Goal: Contribute content: Contribute content

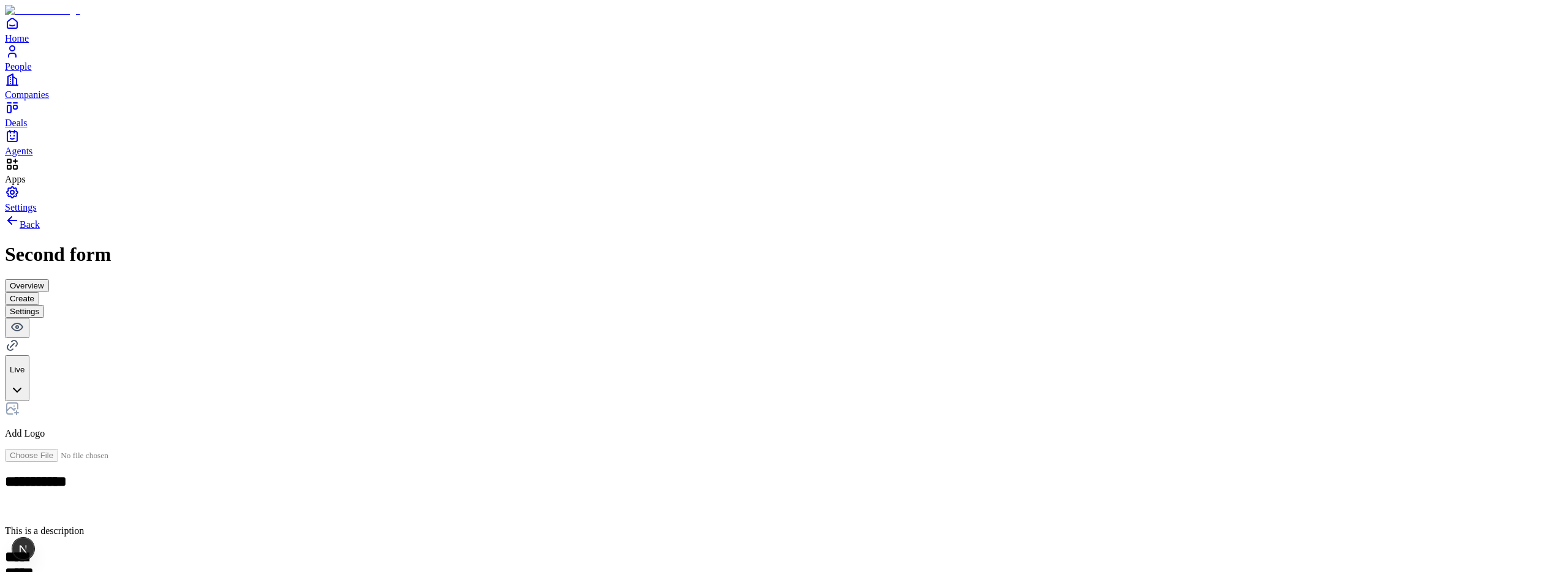
click at [45, 100] on link "Companies" at bounding box center [784, 86] width 1559 height 28
click at [32, 71] on span "People" at bounding box center [19, 66] width 27 height 11
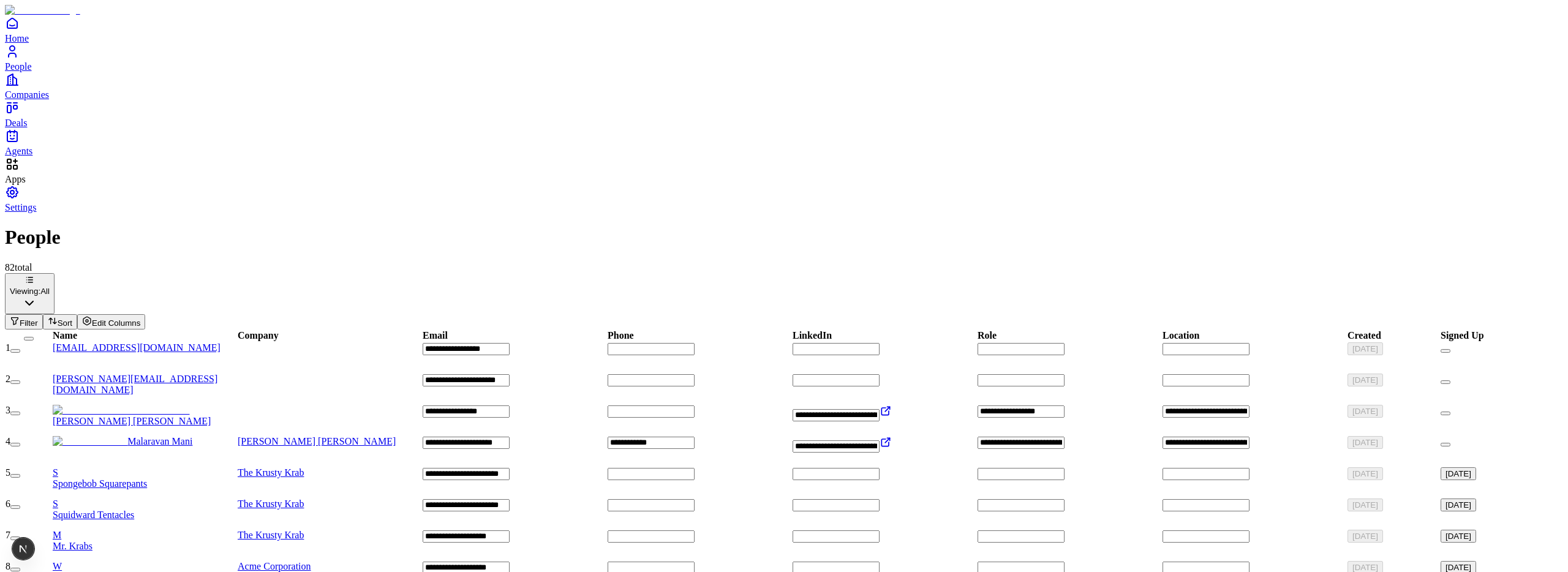
click at [147, 478] on span "Spongebob Squarepants" at bounding box center [100, 483] width 94 height 11
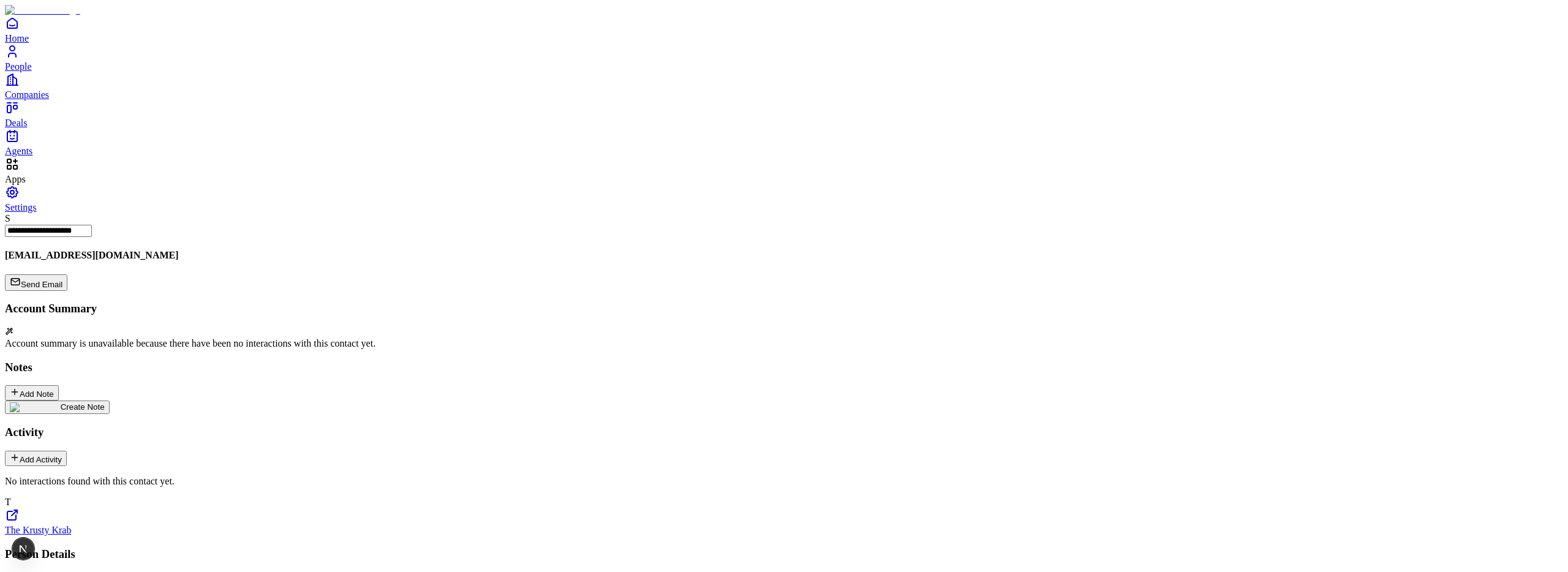
click at [61, 402] on img at bounding box center [35, 407] width 51 height 10
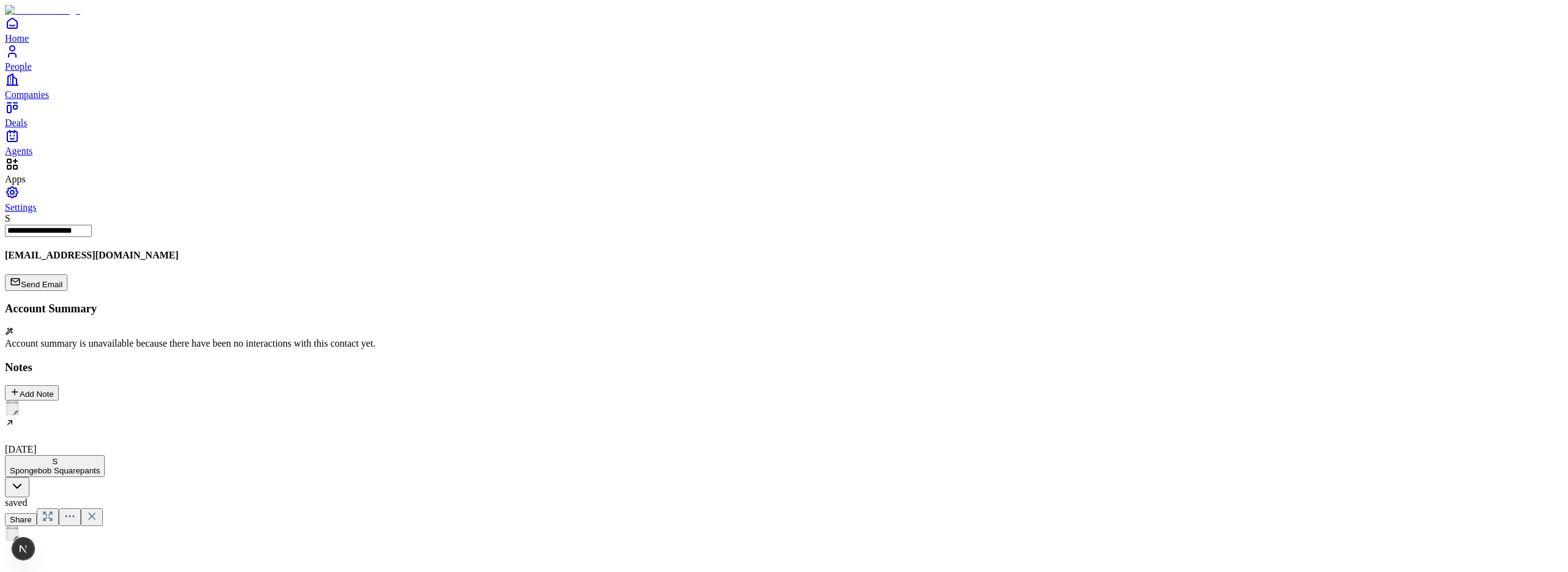
click at [629, 555] on h2 at bounding box center [784, 563] width 1559 height 16
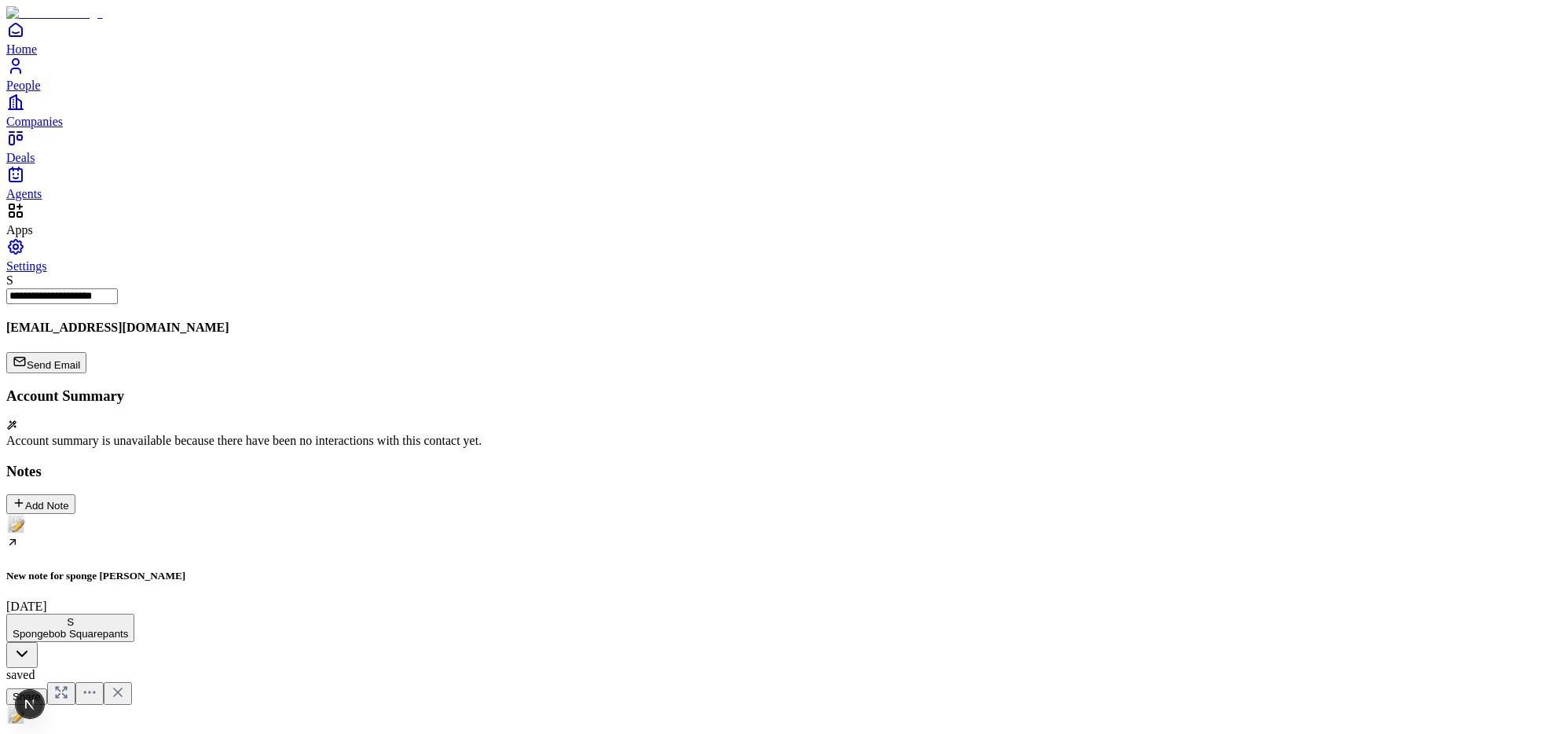
drag, startPoint x: 567, startPoint y: 407, endPoint x: 450, endPoint y: 224, distance: 217.2
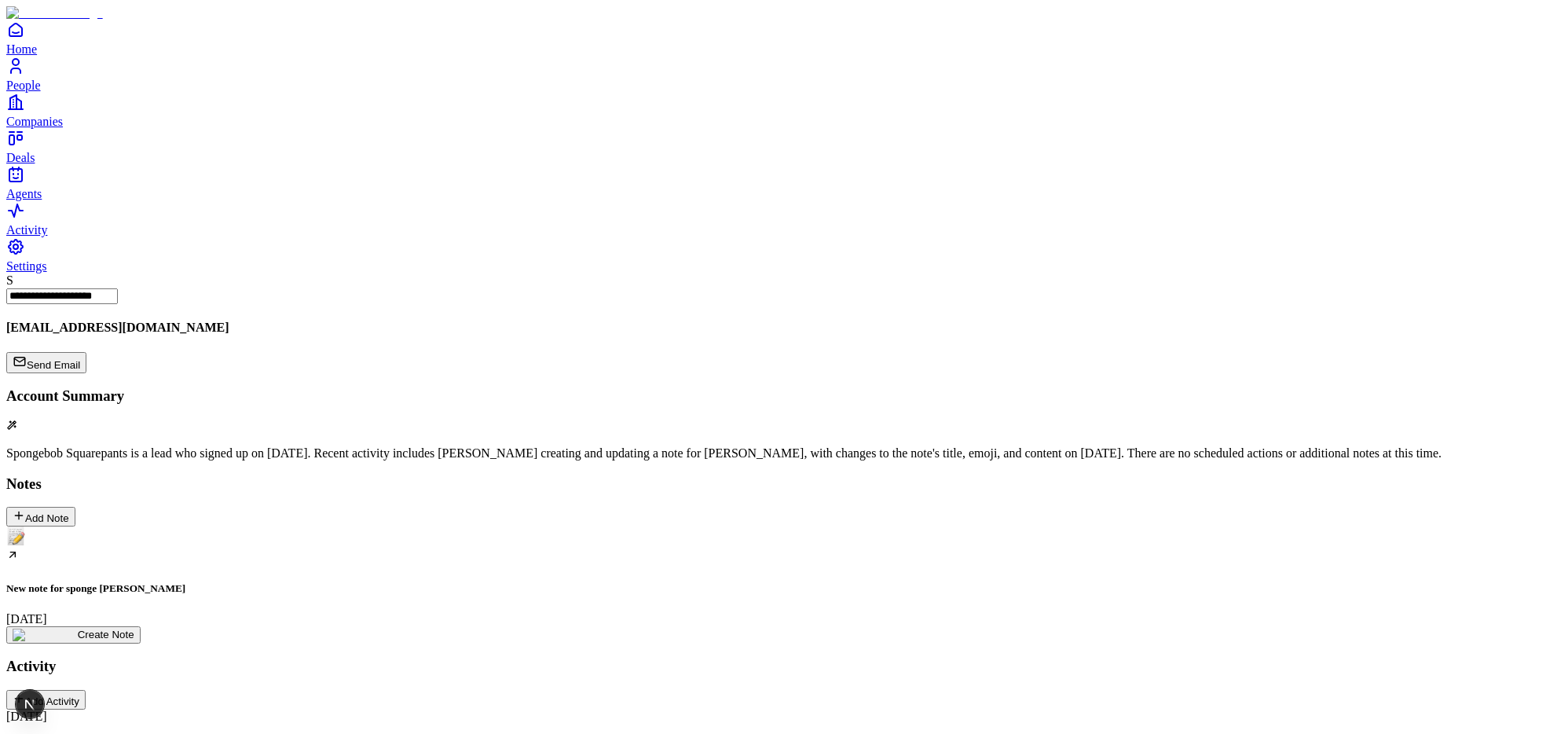
click at [198, 526] on div "New note for sponge [PERSON_NAME] [DATE]" at bounding box center [784, 576] width 1556 height 99
drag, startPoint x: 594, startPoint y: 328, endPoint x: 470, endPoint y: 259, distance: 141.9
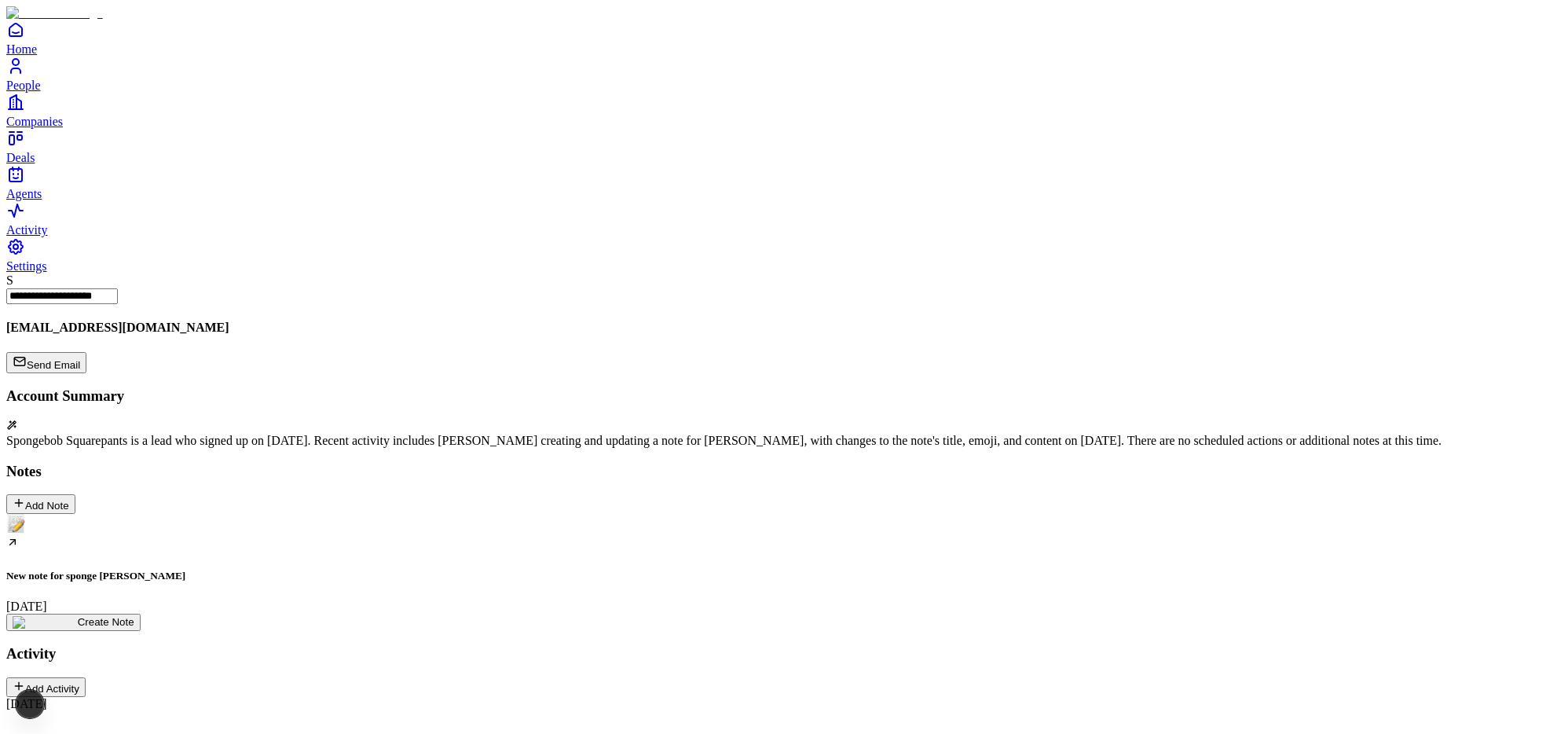
click at [184, 569] on h5 "New note for sponge [PERSON_NAME]" at bounding box center [784, 576] width 1556 height 13
click at [139, 513] on div "New note for sponge bob September 3" at bounding box center [784, 563] width 1556 height 99
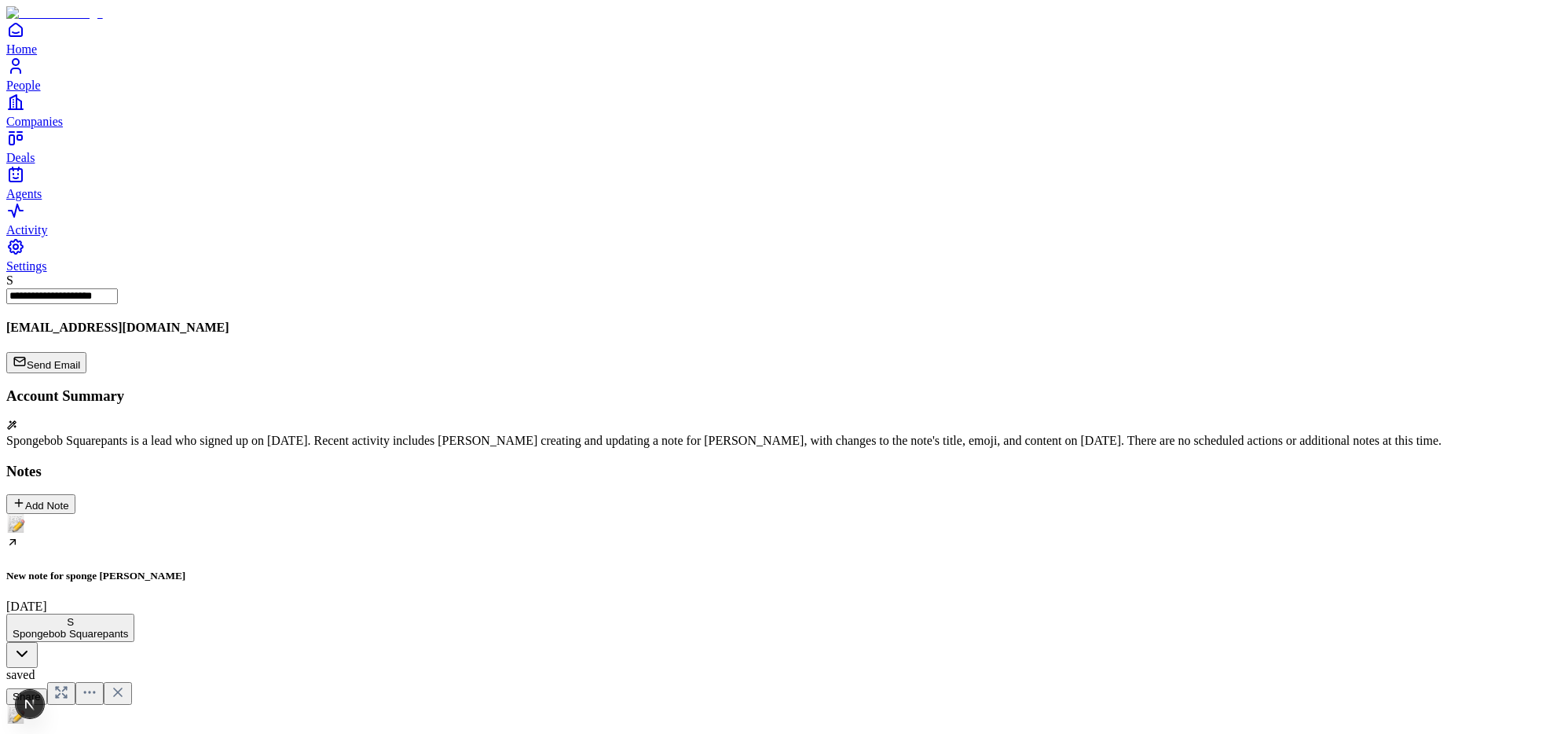
click at [391, 613] on div "**********" at bounding box center [784, 722] width 1556 height 218
click at [158, 513] on div "New note for sponge bob September 3" at bounding box center [784, 563] width 1556 height 99
click at [141, 569] on h5 "New note for sponge [PERSON_NAME]" at bounding box center [784, 576] width 1556 height 13
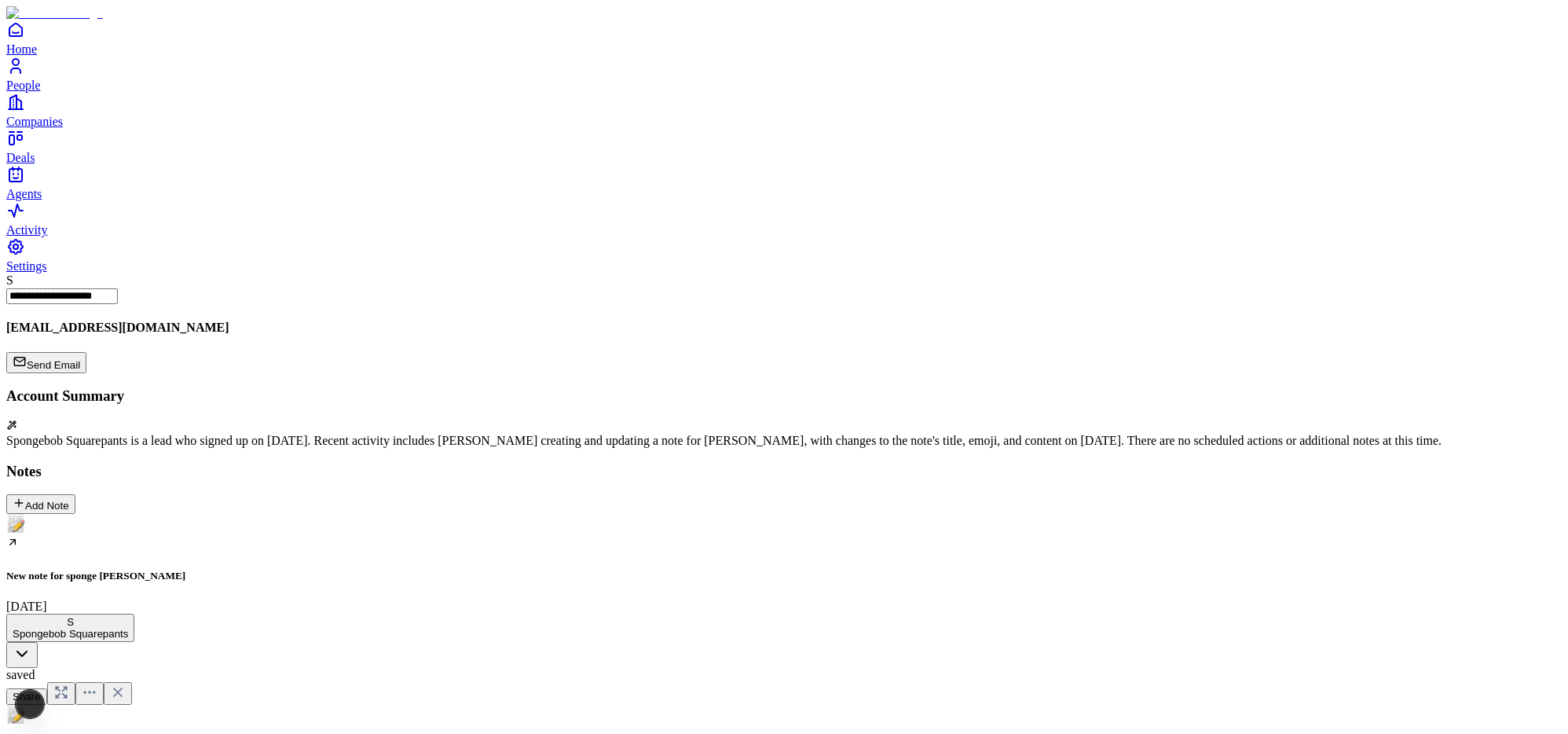
drag, startPoint x: 645, startPoint y: 375, endPoint x: 433, endPoint y: 282, distance: 231.5
drag, startPoint x: 524, startPoint y: 268, endPoint x: 727, endPoint y: 433, distance: 261.6
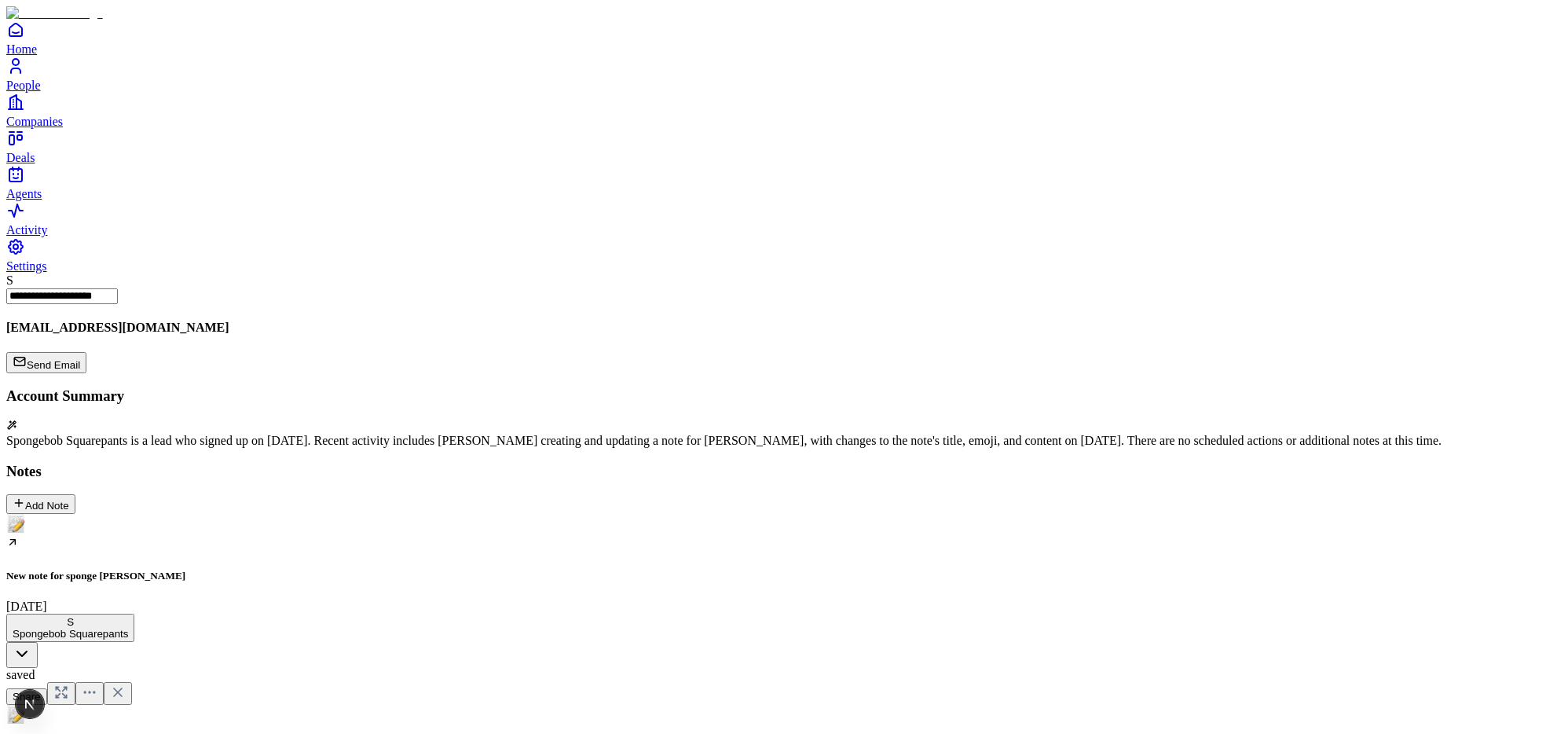
click at [123, 513] on div "New note for sponge [PERSON_NAME] [DATE]" at bounding box center [784, 563] width 1556 height 99
drag, startPoint x: 524, startPoint y: 377, endPoint x: 631, endPoint y: 527, distance: 184.3
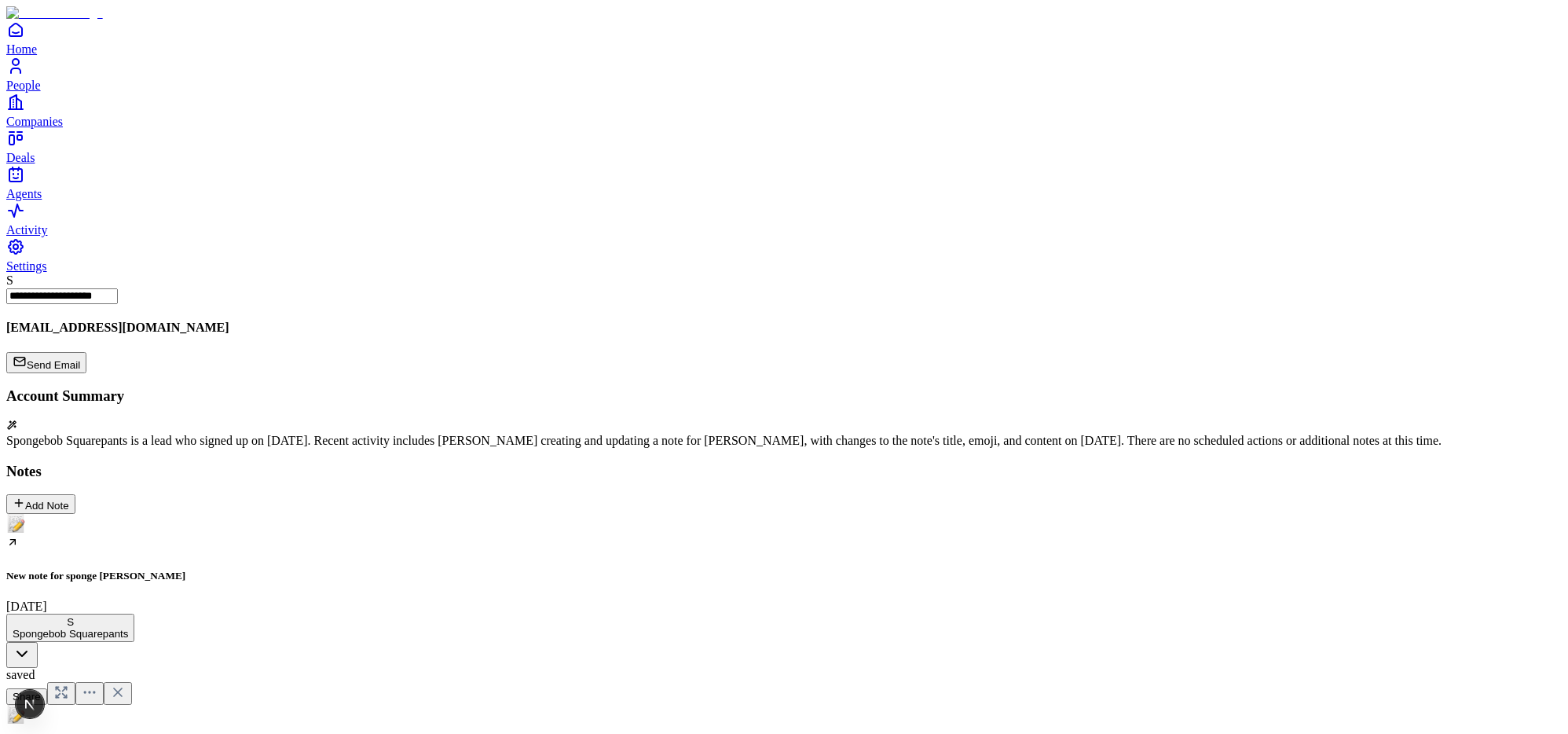
click at [193, 569] on h5 "New note for sponge [PERSON_NAME]" at bounding box center [784, 576] width 1556 height 13
click at [191, 513] on div "New note for sponge [PERSON_NAME] [DATE]" at bounding box center [784, 563] width 1556 height 99
click at [153, 513] on div "New note for sponge [PERSON_NAME] [DATE]" at bounding box center [784, 563] width 1556 height 99
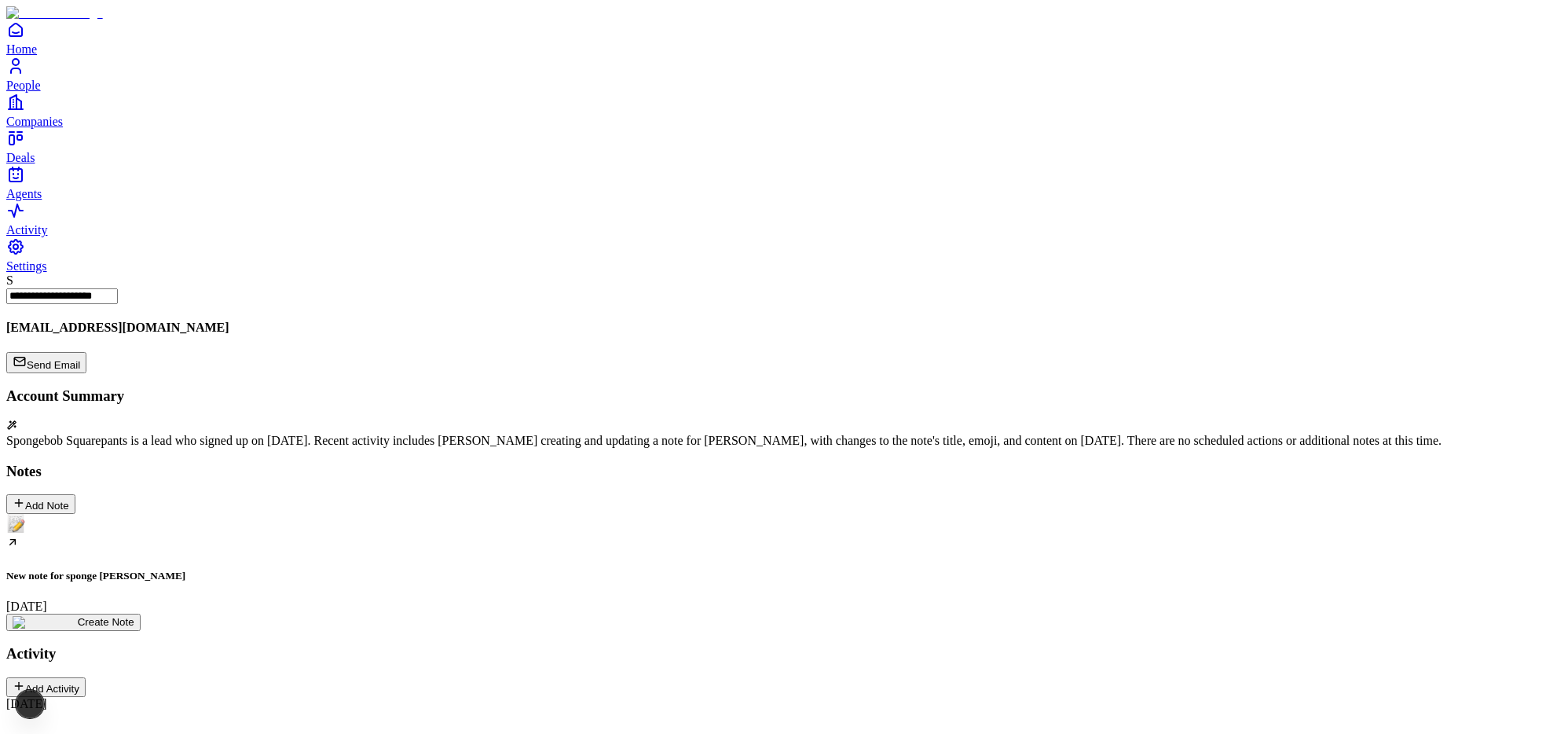
click at [157, 513] on div "New note for sponge [PERSON_NAME] [DATE]" at bounding box center [784, 563] width 1556 height 99
click at [177, 513] on div "New note for sponge [PERSON_NAME] [DATE]" at bounding box center [784, 563] width 1556 height 99
drag, startPoint x: 608, startPoint y: 317, endPoint x: 477, endPoint y: 265, distance: 140.9
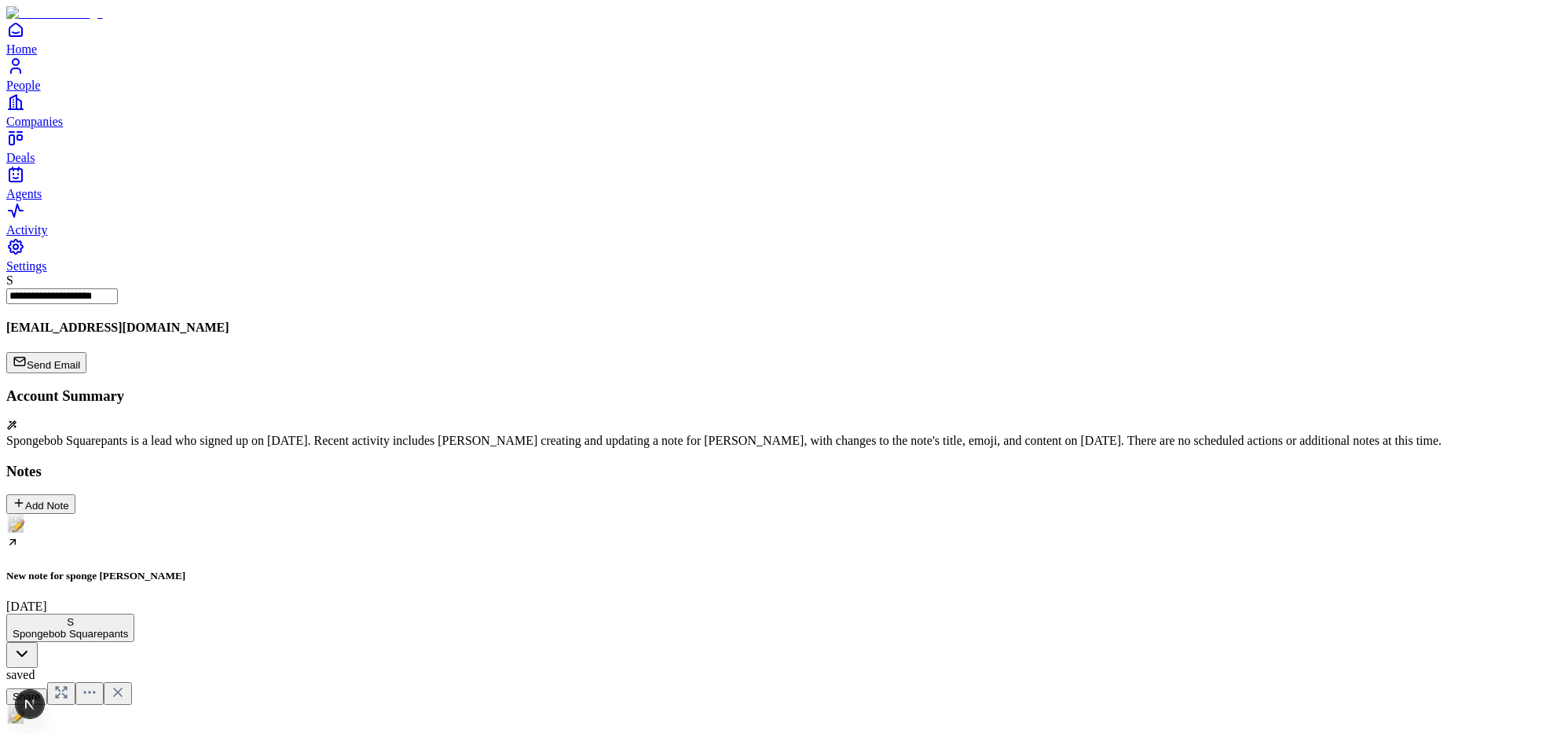
click at [190, 513] on div "New note for sponge [PERSON_NAME] [DATE]" at bounding box center [784, 563] width 1556 height 99
drag, startPoint x: 586, startPoint y: 330, endPoint x: 441, endPoint y: 280, distance: 153.4
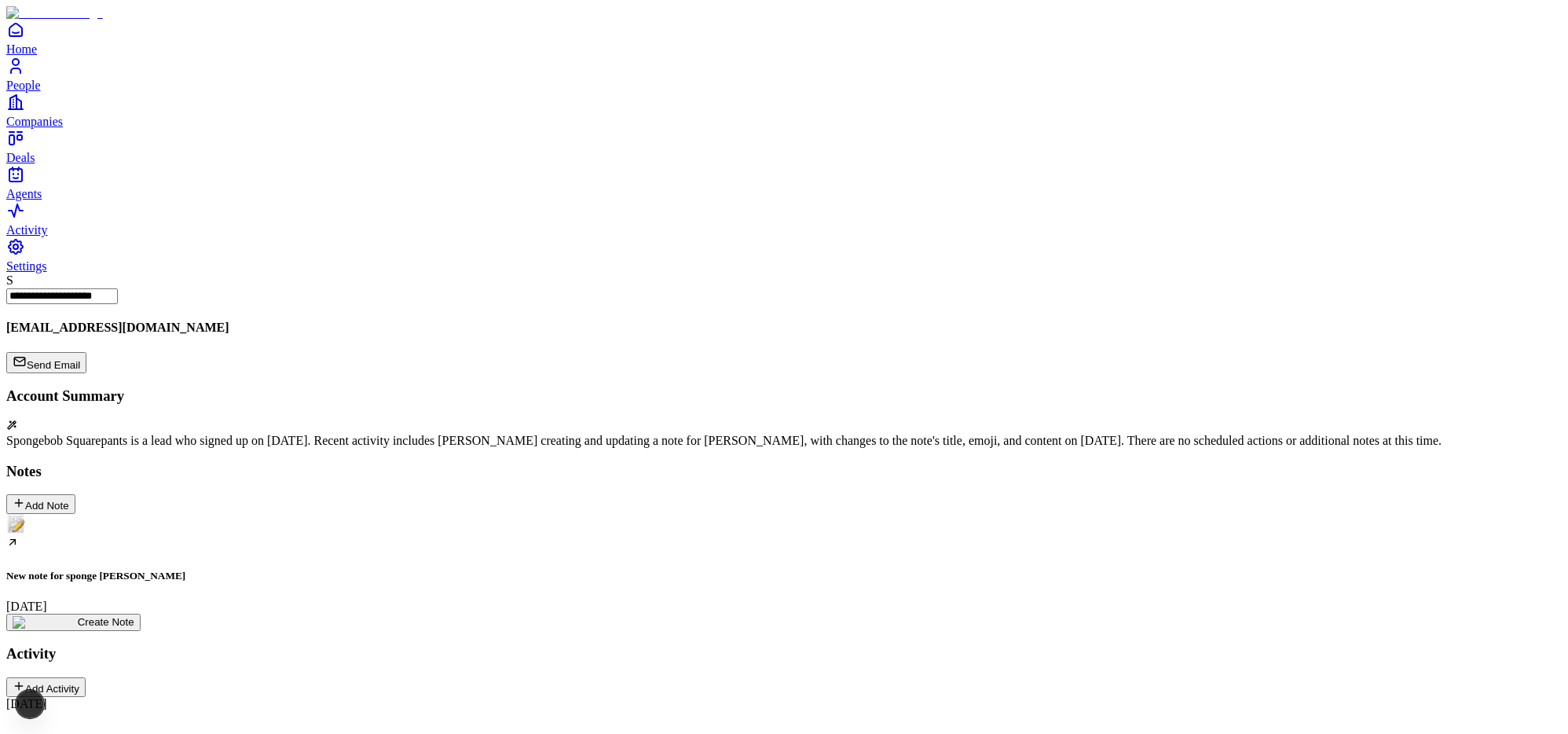
click at [182, 513] on div "New note for sponge [PERSON_NAME] [DATE]" at bounding box center [784, 563] width 1556 height 99
drag, startPoint x: 657, startPoint y: 284, endPoint x: 524, endPoint y: 268, distance: 134.0
drag, startPoint x: 618, startPoint y: 374, endPoint x: 565, endPoint y: 367, distance: 53.5
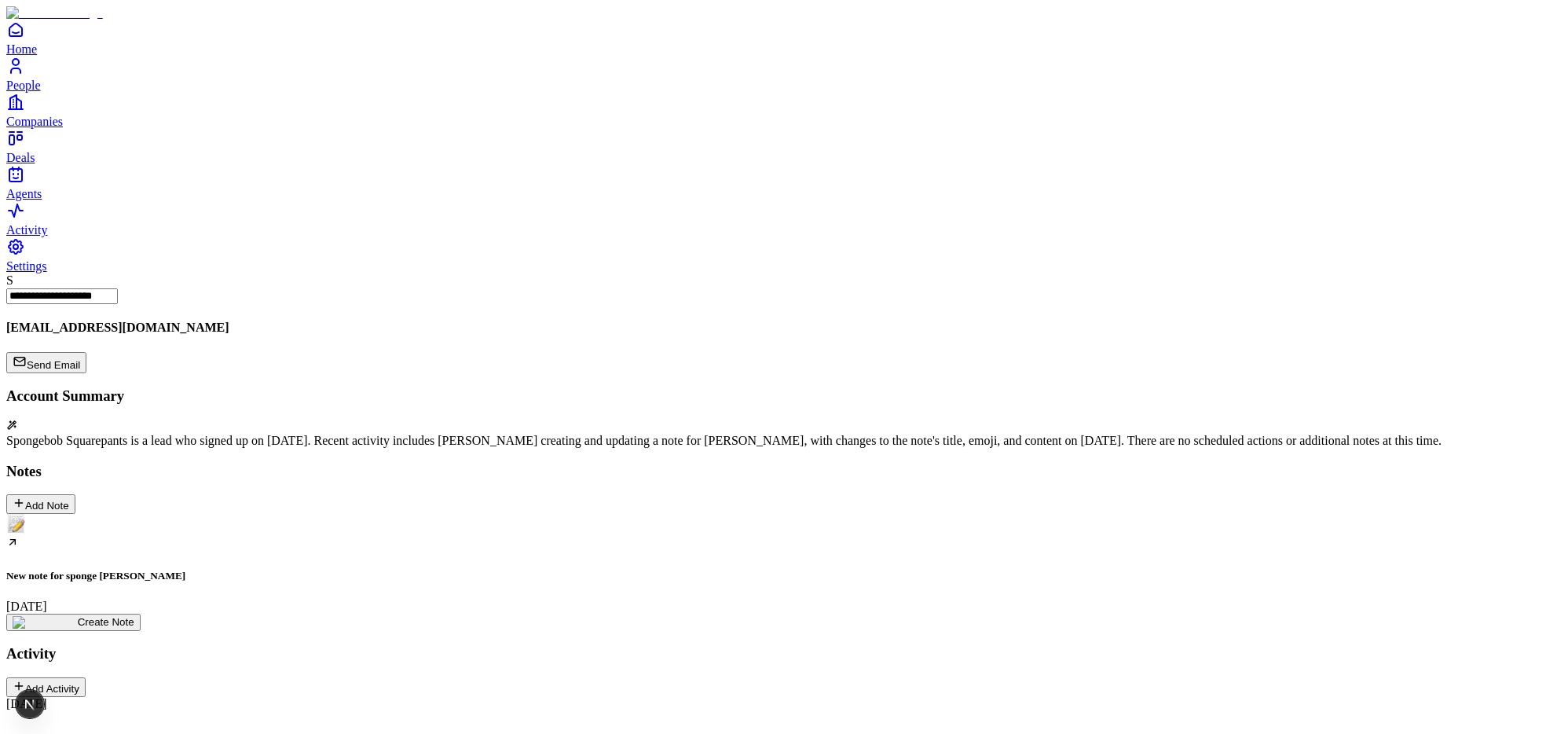
click at [208, 513] on div "New note for sponge [PERSON_NAME] [DATE]" at bounding box center [784, 563] width 1556 height 99
drag, startPoint x: 641, startPoint y: 327, endPoint x: 447, endPoint y: 270, distance: 202.2
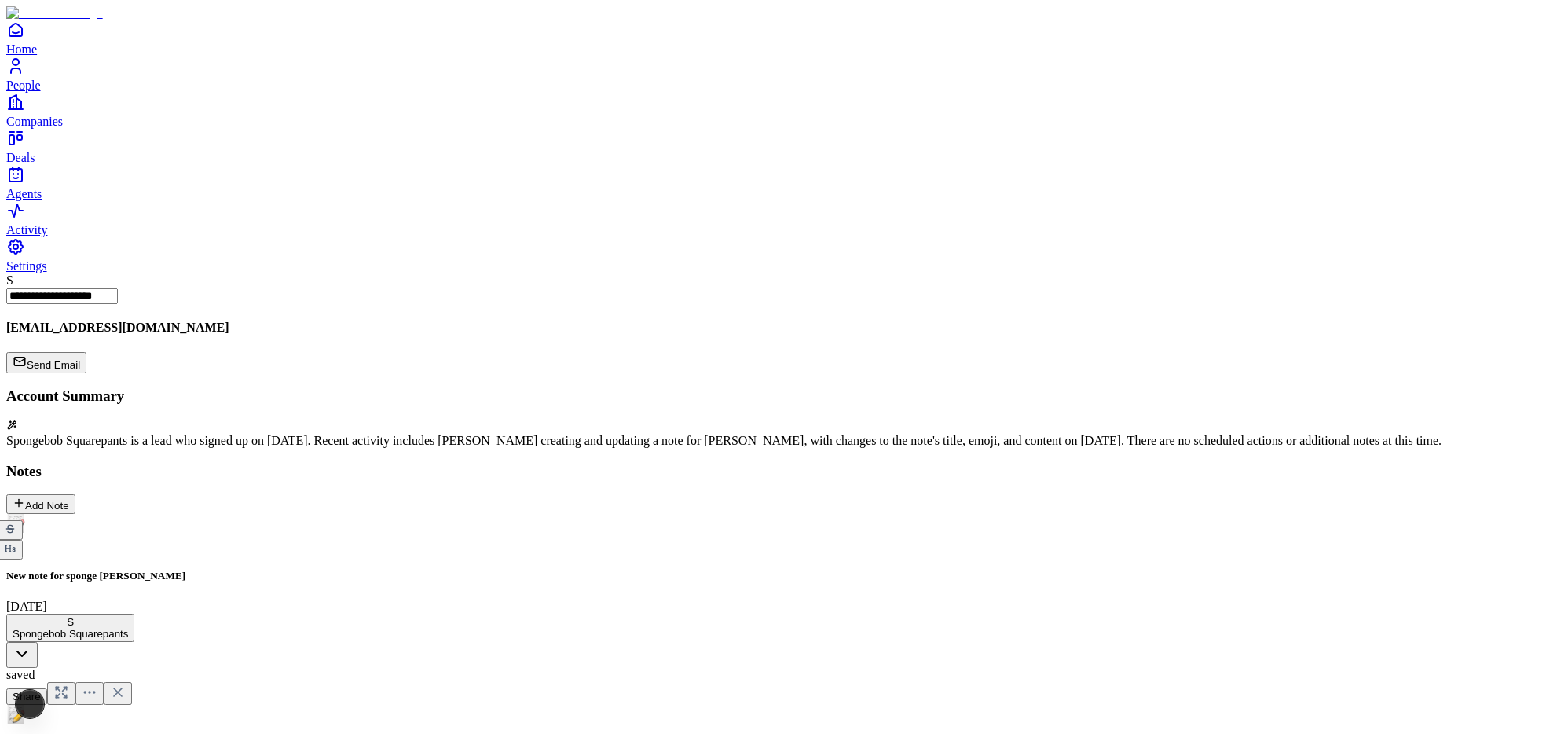
drag, startPoint x: 633, startPoint y: 350, endPoint x: 502, endPoint y: 323, distance: 133.8
click at [14, 565] on icon at bounding box center [11, 565] width 5 height 0
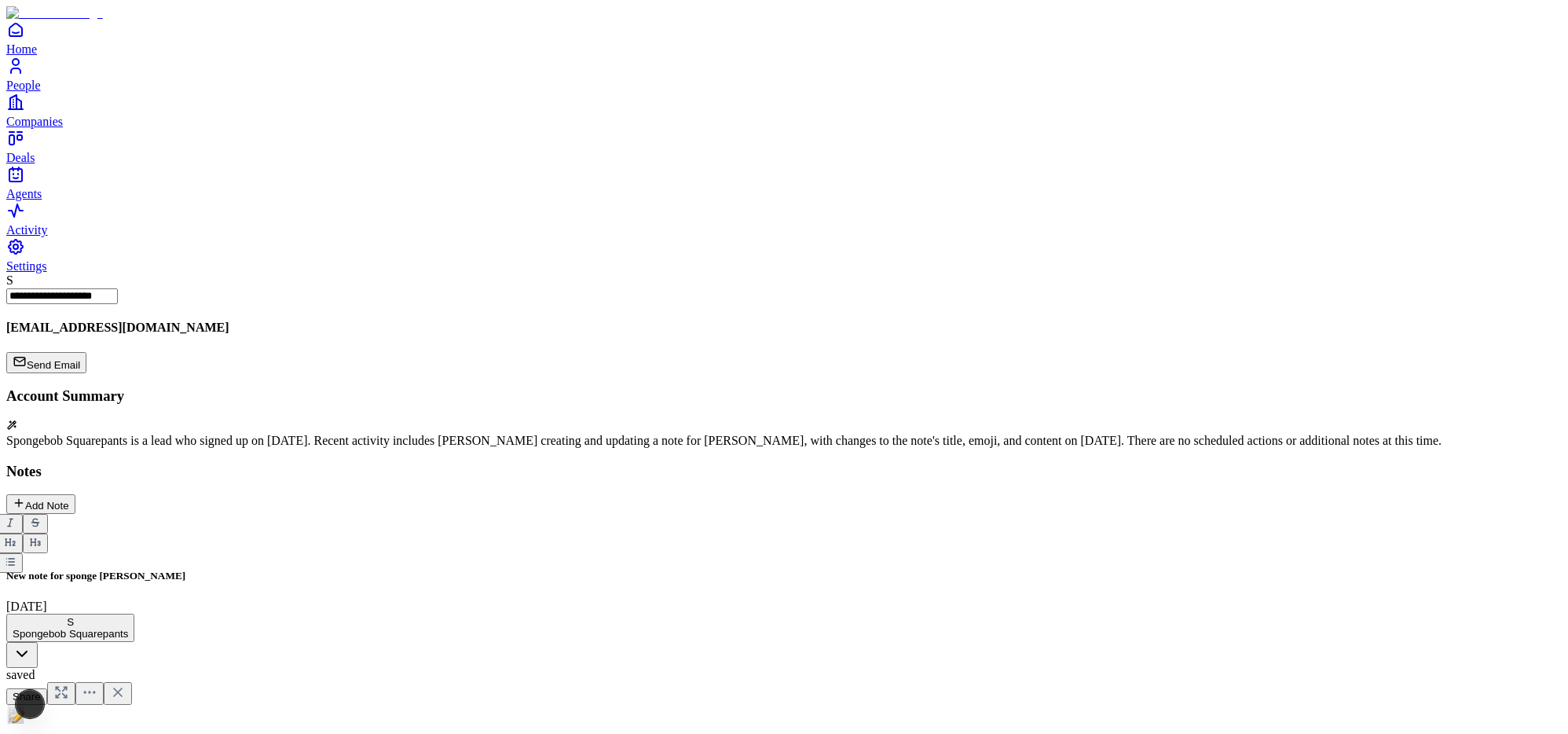
drag, startPoint x: 668, startPoint y: 326, endPoint x: 477, endPoint y: 298, distance: 193.0
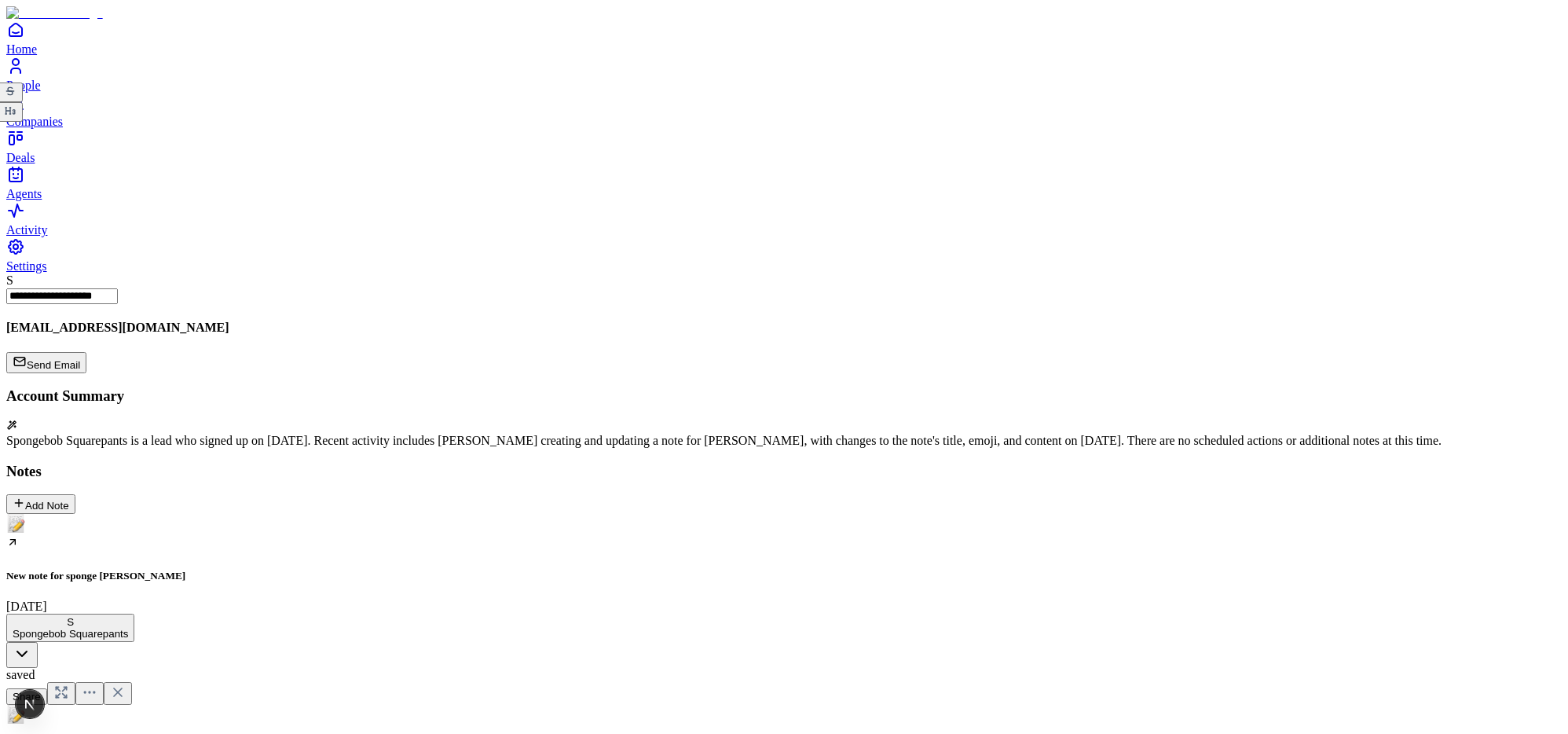
drag, startPoint x: 641, startPoint y: 327, endPoint x: 456, endPoint y: 257, distance: 197.8
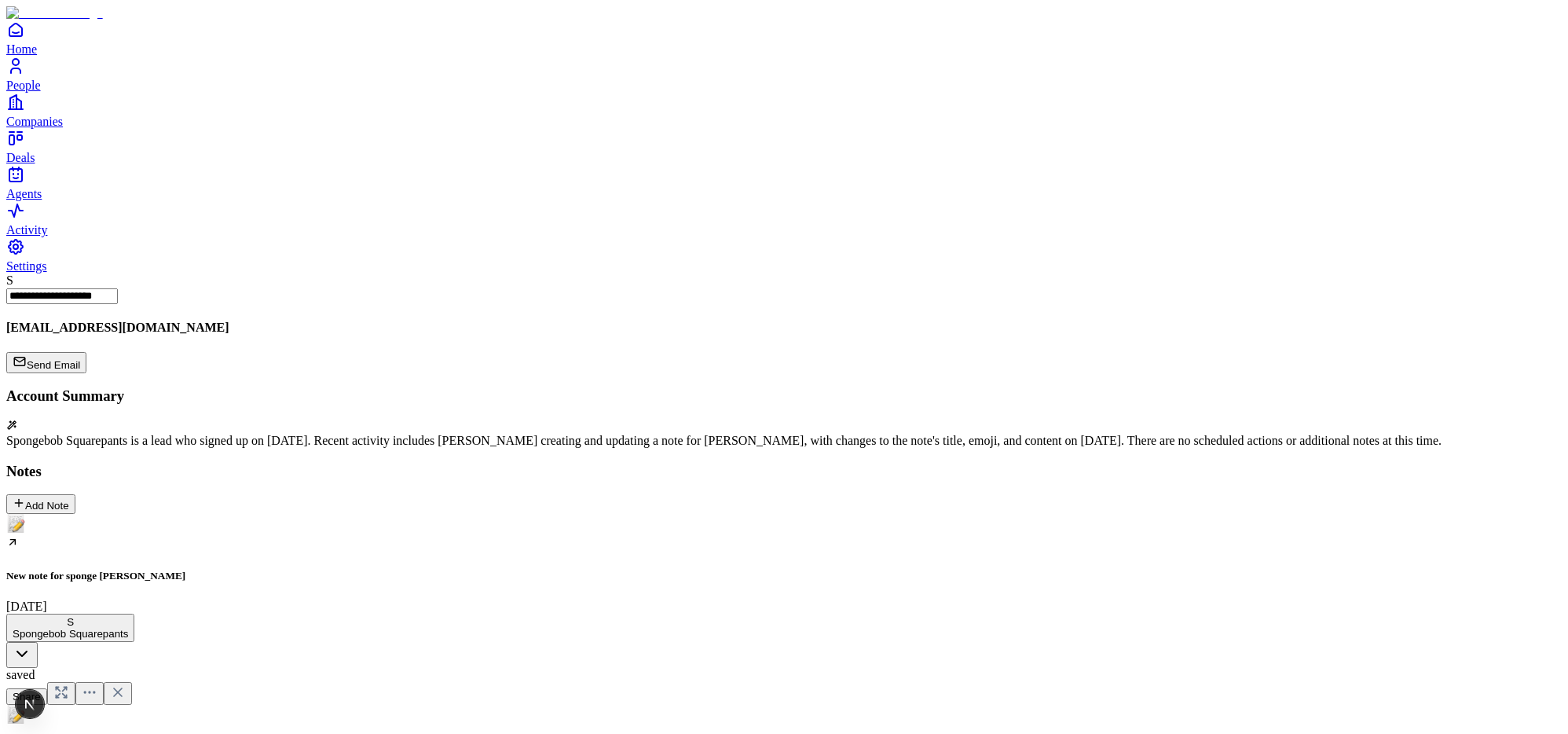
drag, startPoint x: 635, startPoint y: 329, endPoint x: 495, endPoint y: 267, distance: 153.1
click at [134, 513] on div "New note for sponge [PERSON_NAME] [DATE]" at bounding box center [784, 563] width 1556 height 99
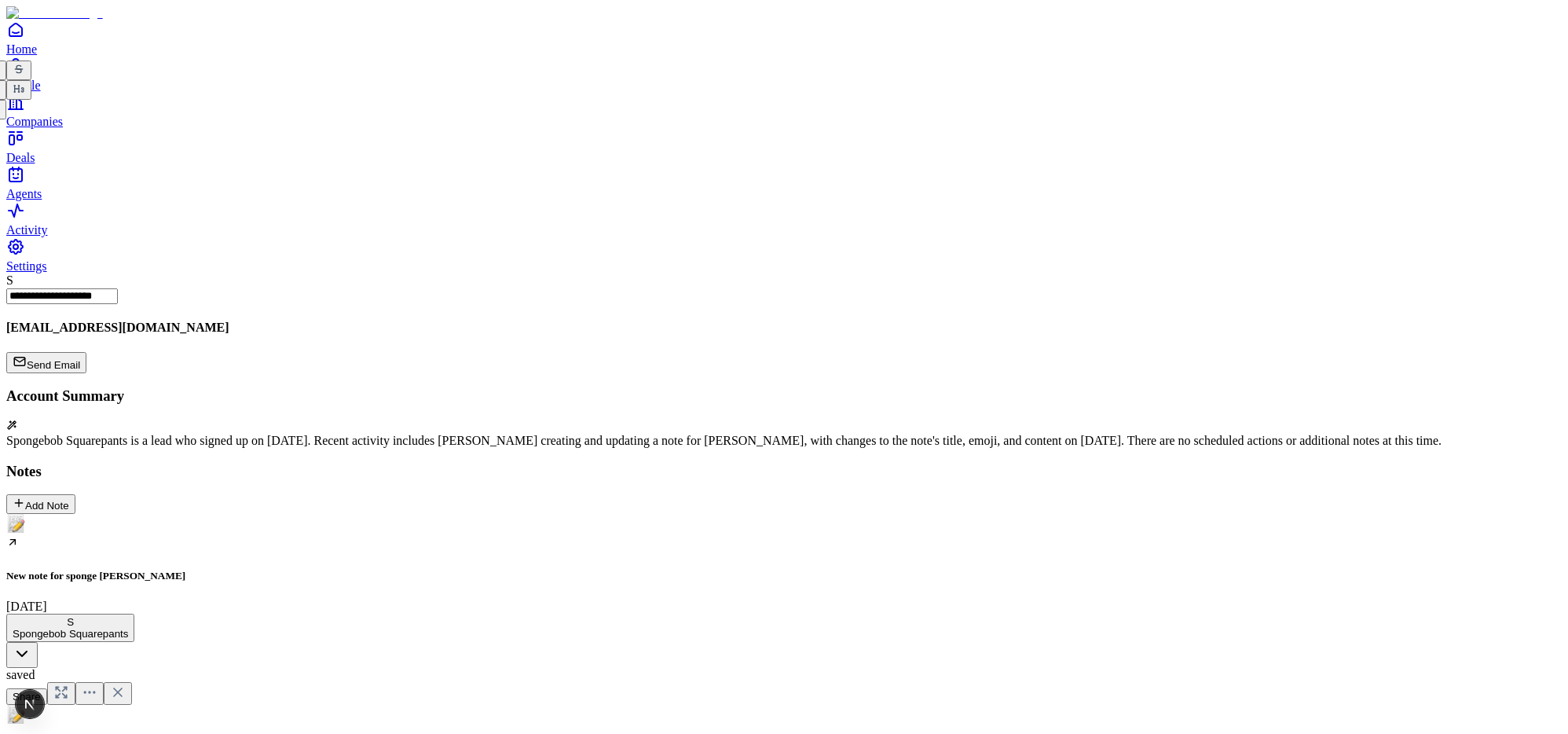
drag, startPoint x: 488, startPoint y: 287, endPoint x: 468, endPoint y: 270, distance: 26.2
click at [153, 513] on div "New note for sponge [PERSON_NAME] [DATE]" at bounding box center [784, 563] width 1556 height 99
drag, startPoint x: 495, startPoint y: 278, endPoint x: 473, endPoint y: 266, distance: 25.1
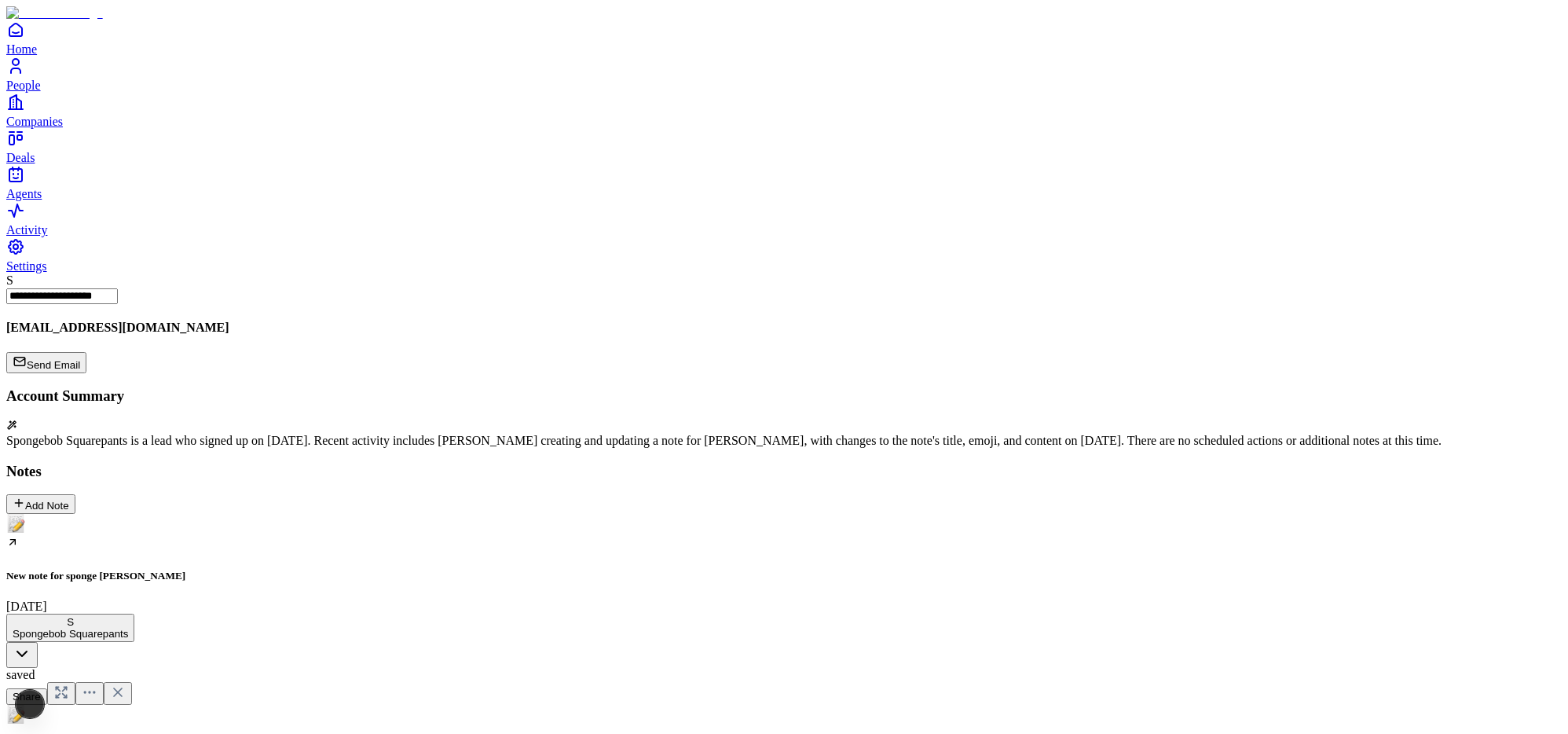
drag, startPoint x: 556, startPoint y: 274, endPoint x: 498, endPoint y: 276, distance: 58.0
click at [163, 513] on div "New note for sponge [PERSON_NAME] [DATE]" at bounding box center [784, 563] width 1556 height 99
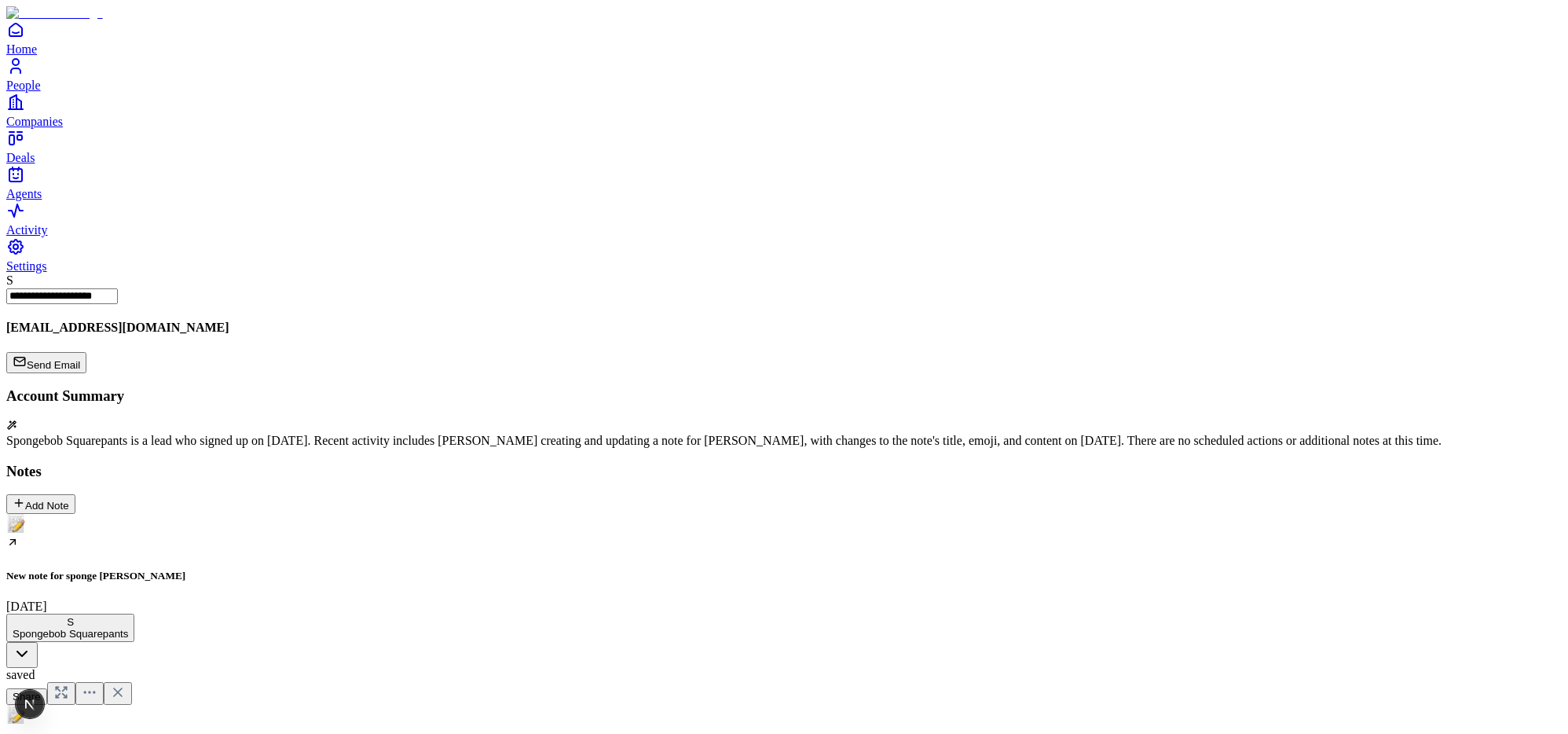
click at [99, 513] on div "New note for sponge [PERSON_NAME] [DATE]" at bounding box center [784, 563] width 1556 height 99
click at [145, 513] on div "New note for sponge [PERSON_NAME] [DATE]" at bounding box center [784, 563] width 1556 height 99
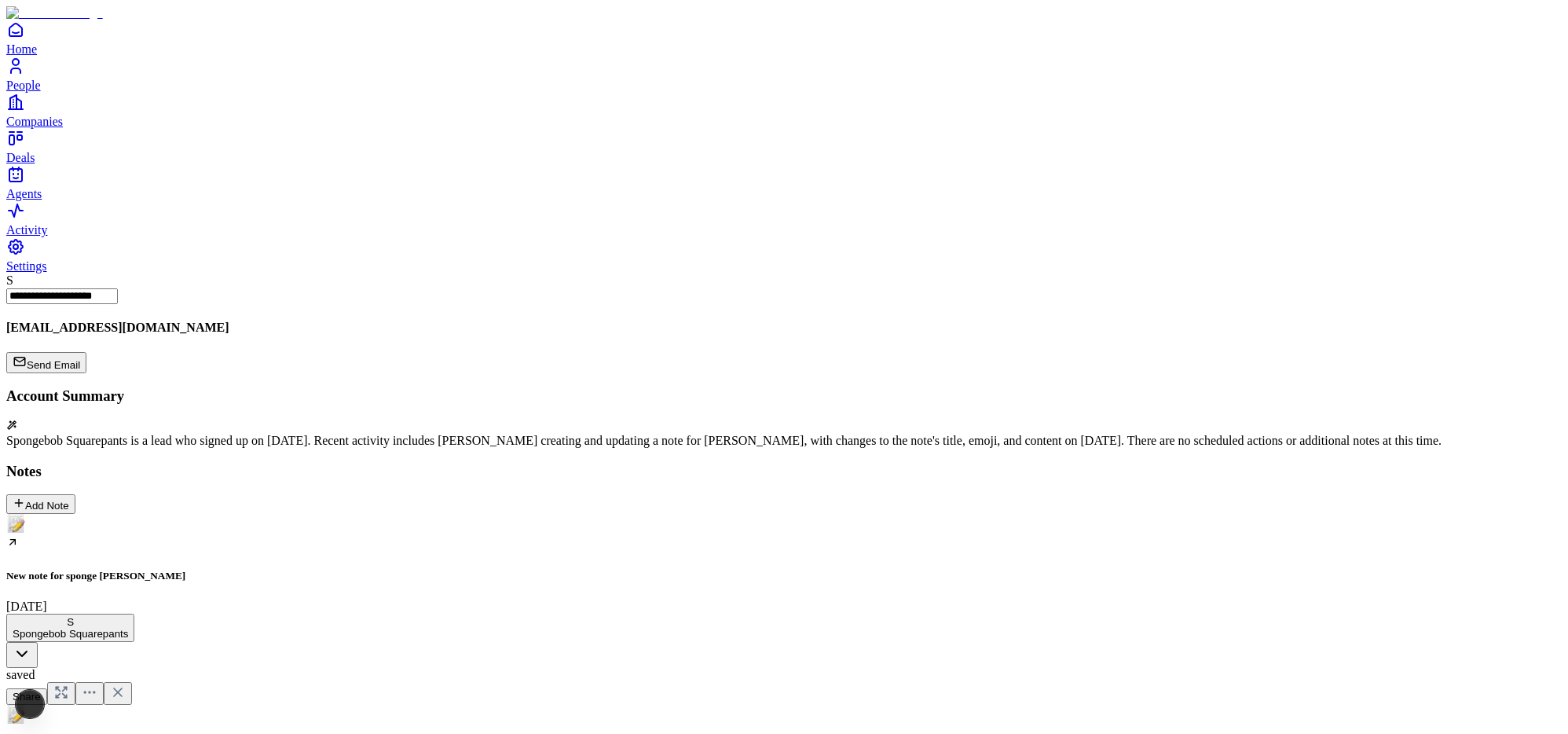
click at [145, 513] on div "New note for sponge [PERSON_NAME] [DATE]" at bounding box center [784, 563] width 1556 height 99
drag, startPoint x: 630, startPoint y: 329, endPoint x: 507, endPoint y: 265, distance: 138.7
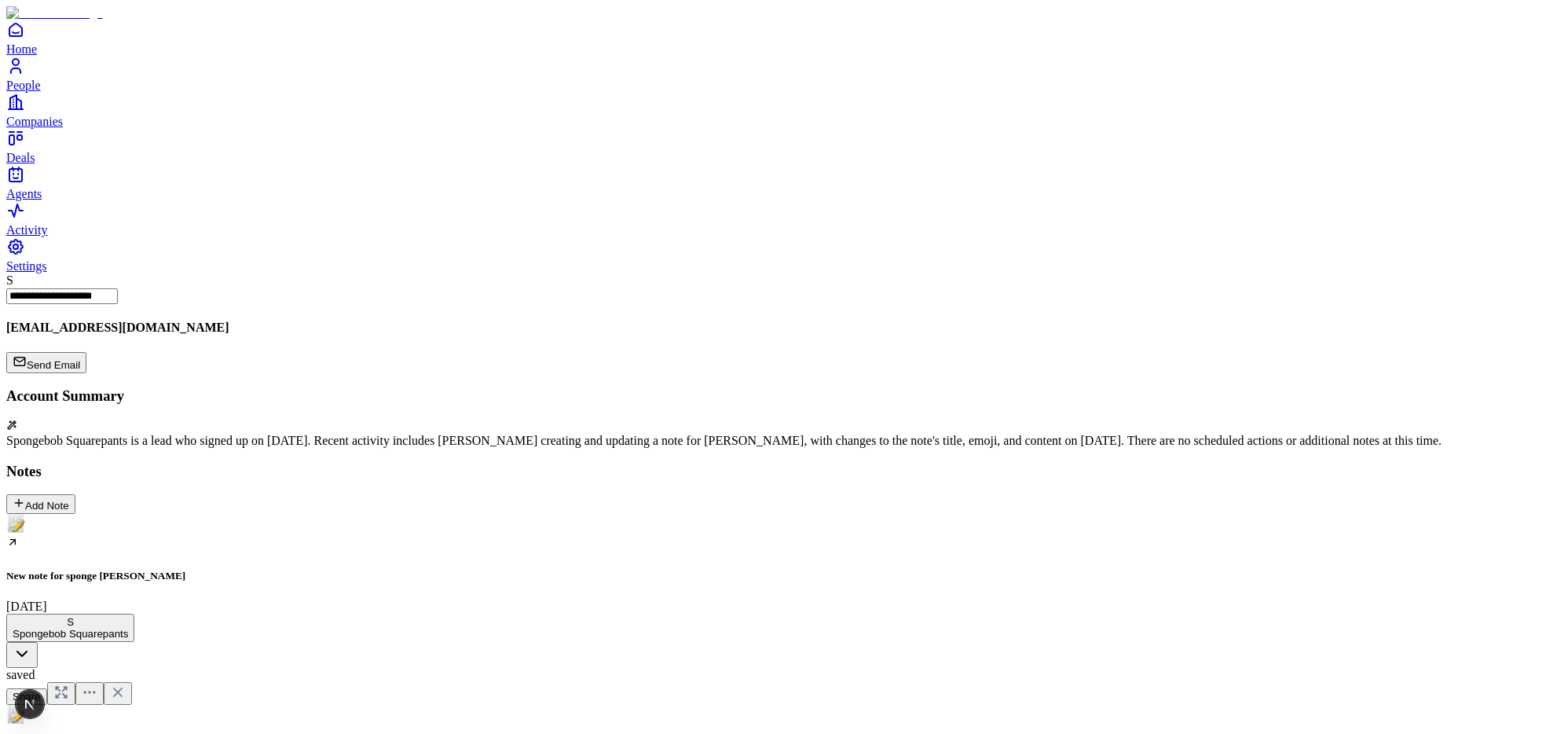
click at [160, 513] on div "New note for sponge [PERSON_NAME] [DATE]" at bounding box center [784, 563] width 1556 height 99
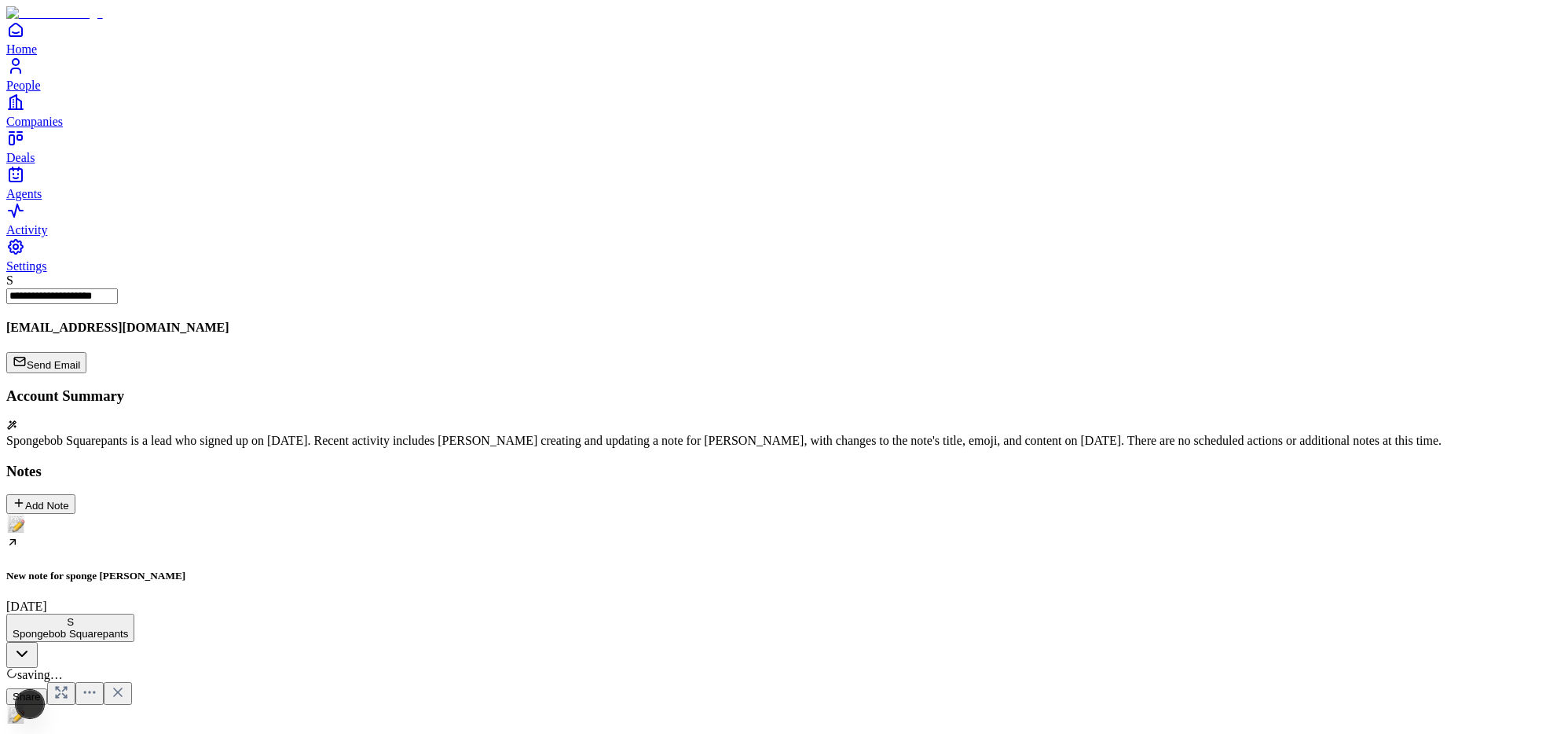
click at [156, 513] on div "New note for sponge [PERSON_NAME] [DATE]" at bounding box center [784, 563] width 1556 height 99
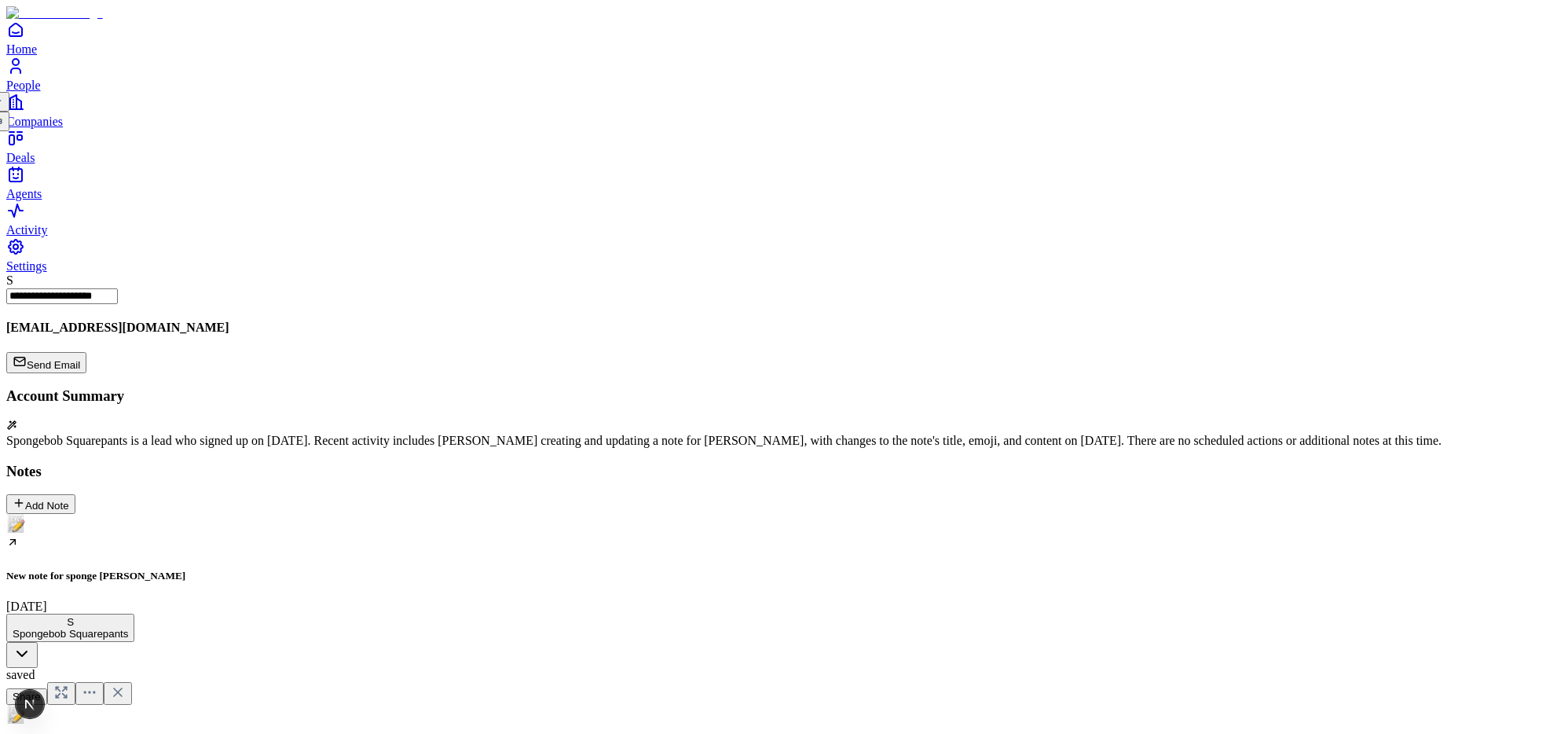
drag, startPoint x: 588, startPoint y: 334, endPoint x: 485, endPoint y: 279, distance: 116.8
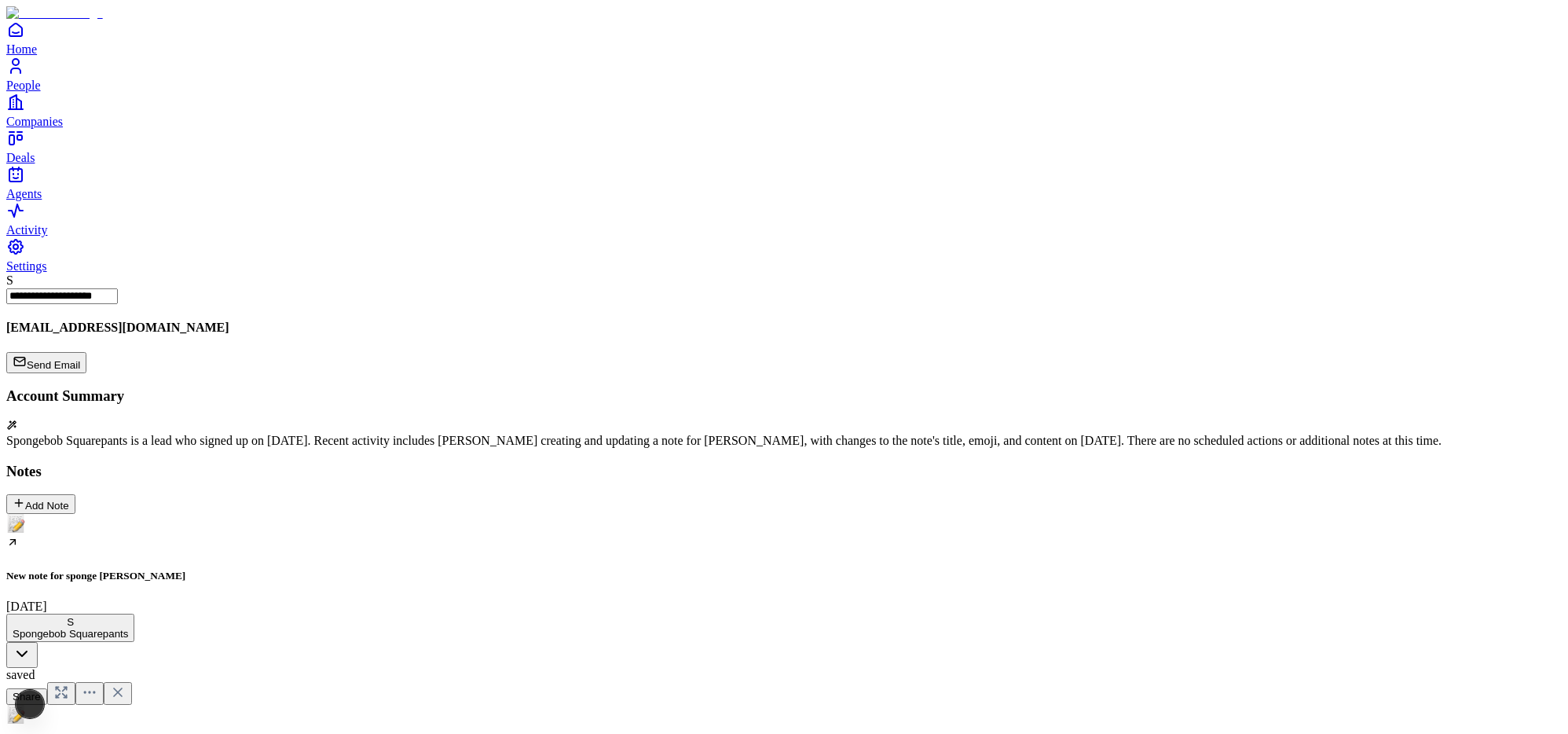
drag, startPoint x: 603, startPoint y: 494, endPoint x: 434, endPoint y: 193, distance: 345.2
drag, startPoint x: 678, startPoint y: 502, endPoint x: 436, endPoint y: 220, distance: 371.6
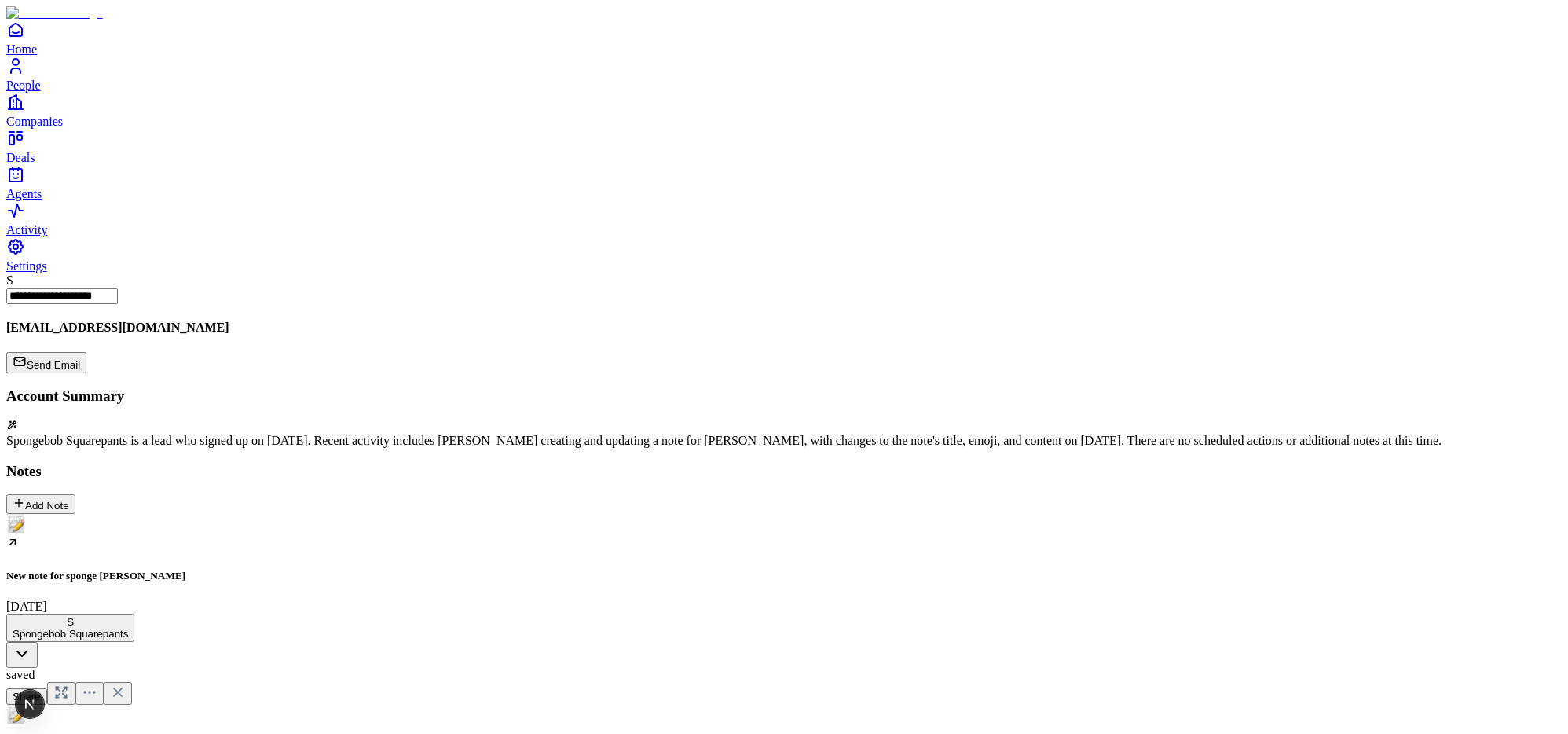
scroll to position [407, 0]
drag, startPoint x: 654, startPoint y: 641, endPoint x: 735, endPoint y: 644, distance: 81.1
drag, startPoint x: 630, startPoint y: 644, endPoint x: 682, endPoint y: 640, distance: 52.2
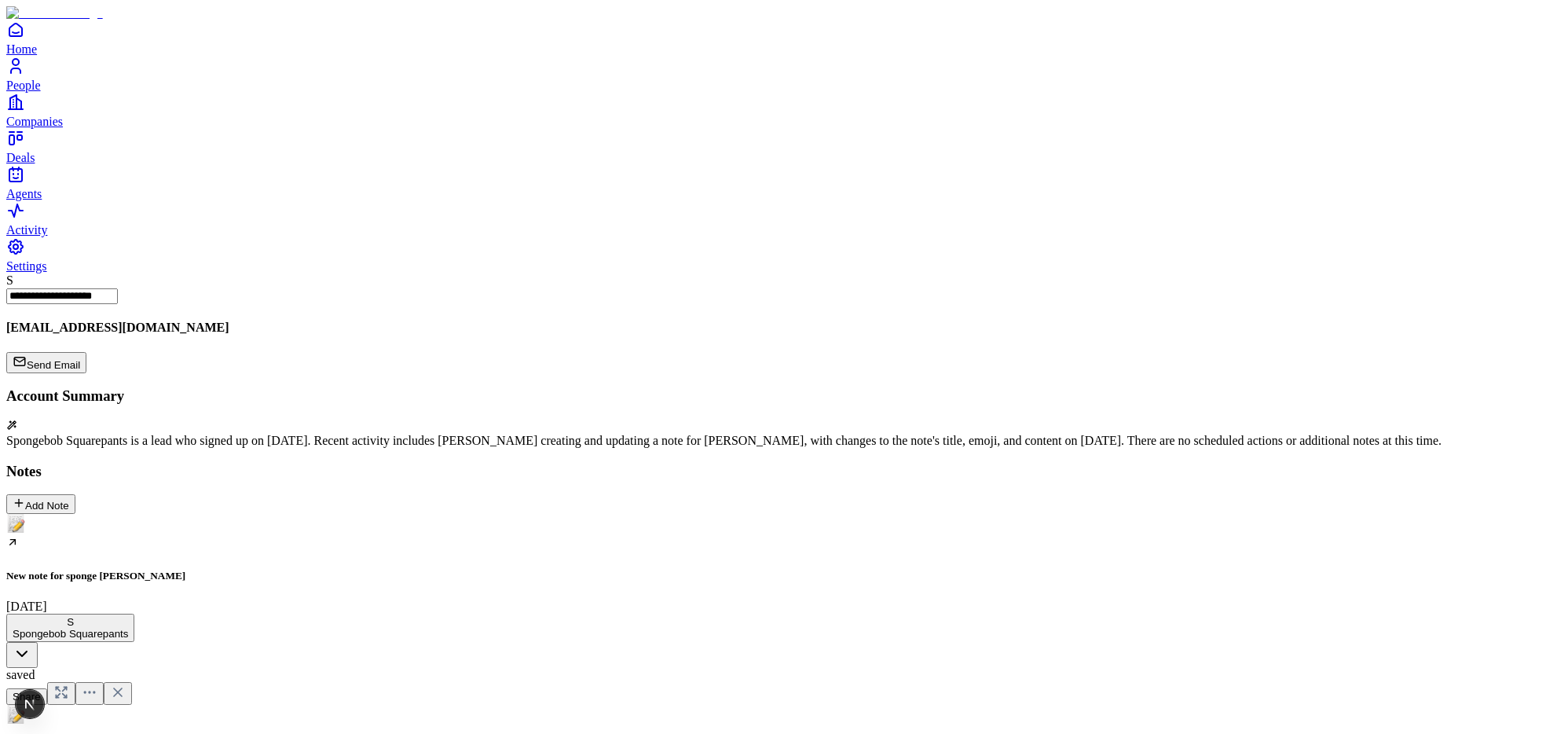
click at [168, 569] on h5 "New note for sponge [PERSON_NAME]" at bounding box center [784, 576] width 1556 height 13
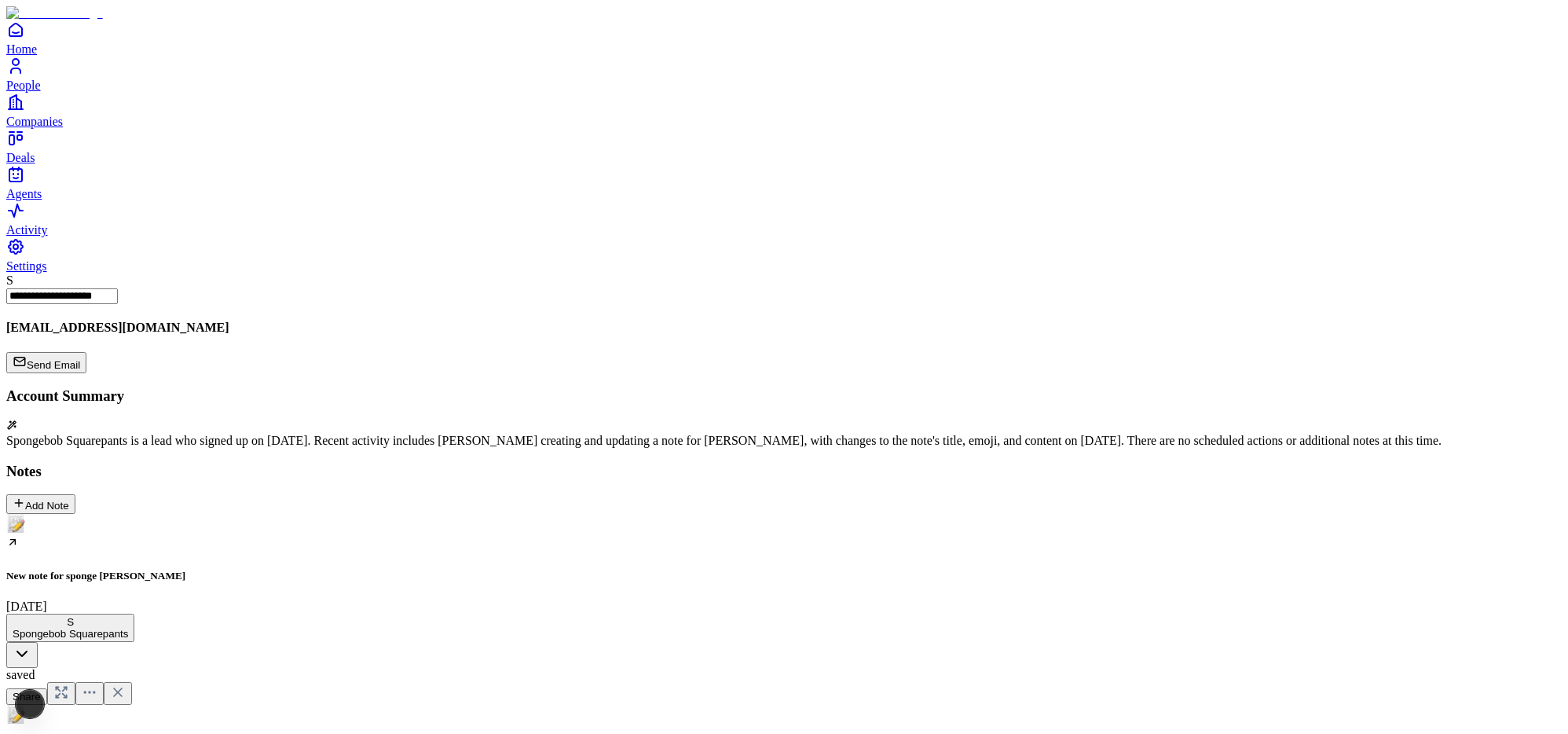
click at [130, 513] on div "New note for sponge [PERSON_NAME] [DATE]" at bounding box center [784, 563] width 1556 height 99
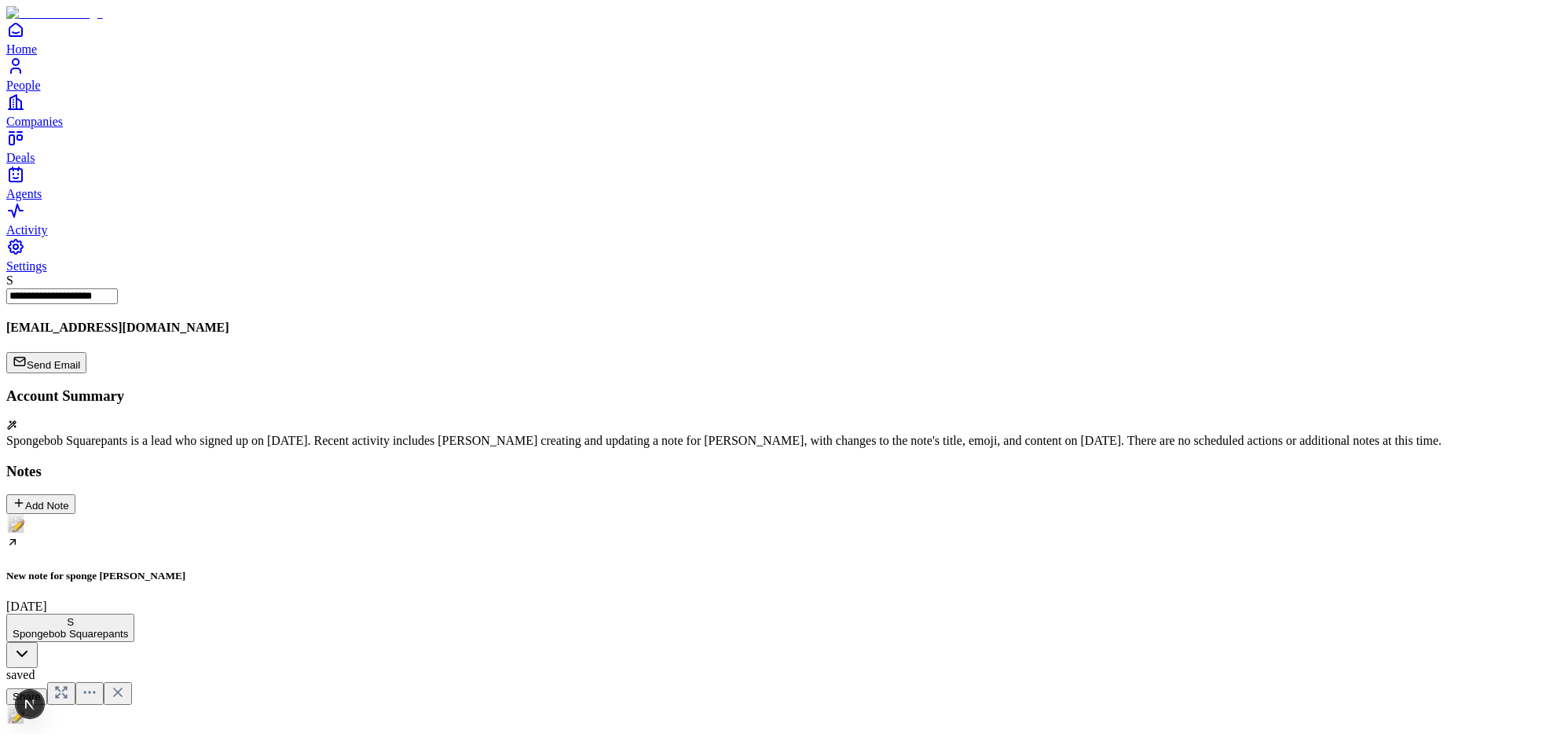
scroll to position [379, 0]
click at [158, 513] on div "New note for sponge [PERSON_NAME] [DATE]" at bounding box center [784, 563] width 1556 height 99
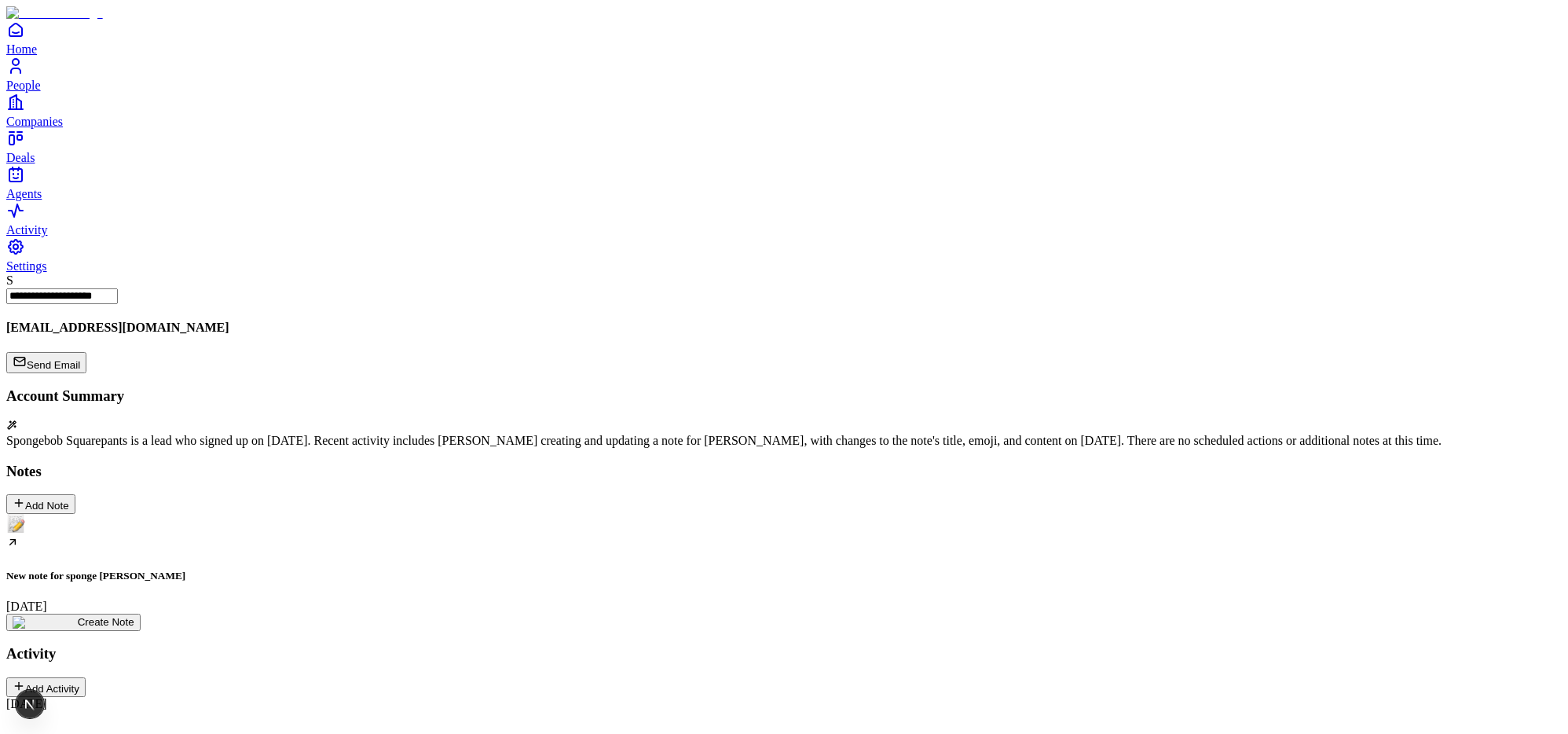
click at [182, 513] on div "New note for sponge bob September 3" at bounding box center [784, 563] width 1556 height 99
drag, startPoint x: 891, startPoint y: 619, endPoint x: 787, endPoint y: 623, distance: 104.1
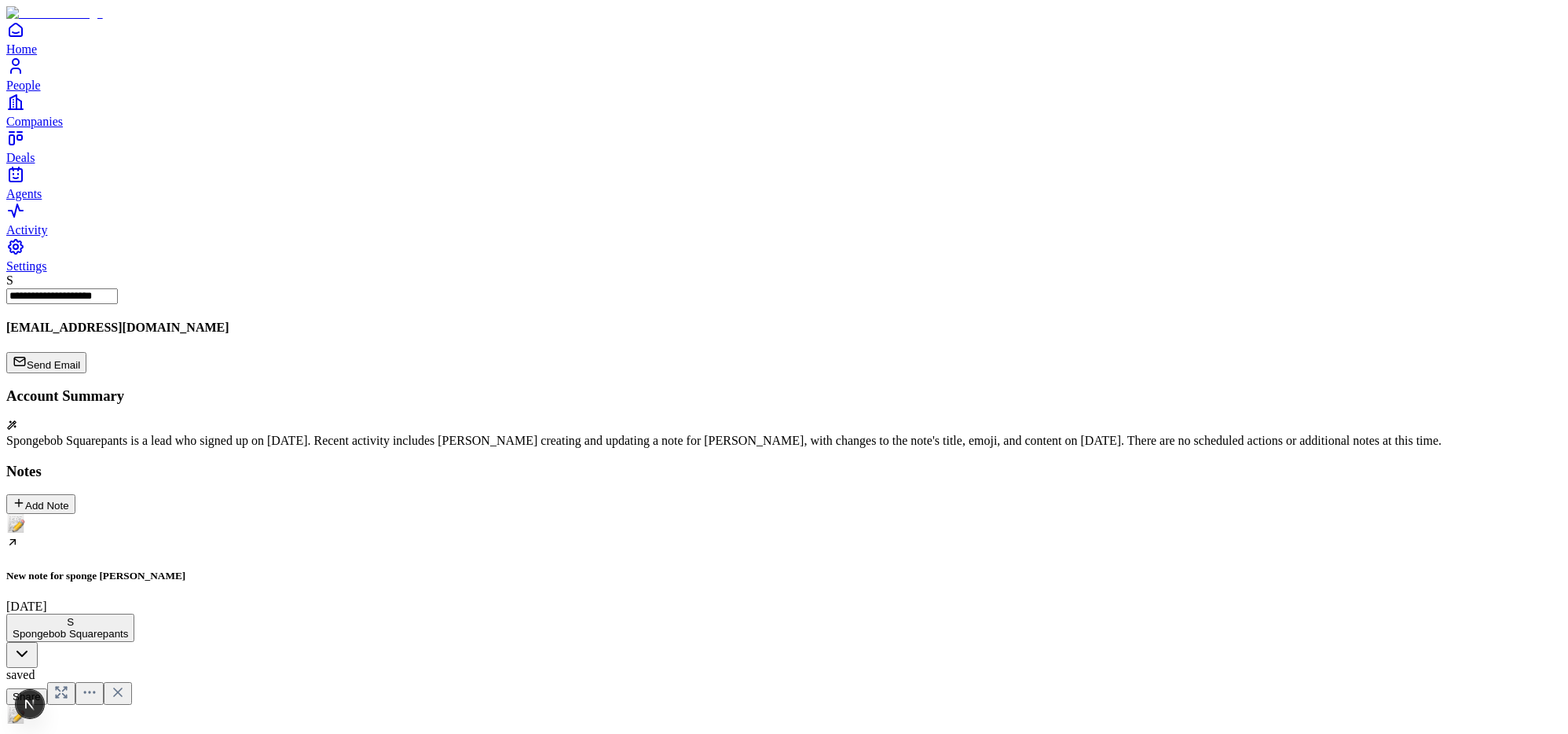
click at [125, 685] on icon at bounding box center [117, 692] width 16 height 16
click at [141, 569] on h5 "New note for sponge [PERSON_NAME]" at bounding box center [784, 576] width 1556 height 13
drag, startPoint x: 1045, startPoint y: 624, endPoint x: 1052, endPoint y: 633, distance: 11.4
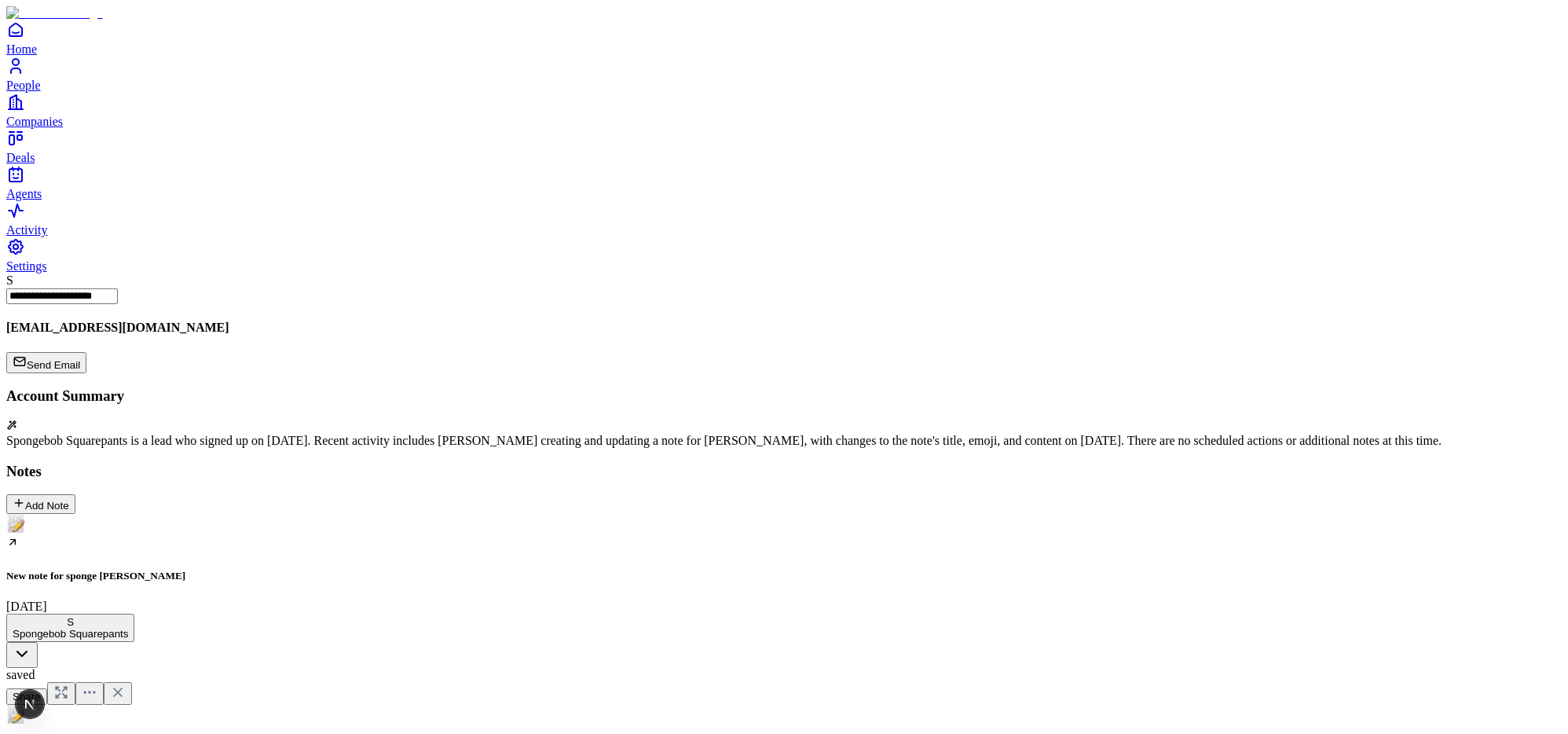
scroll to position [0, 13]
click at [175, 513] on div "New note for sponge [PERSON_NAME] [DATE]" at bounding box center [784, 563] width 1556 height 99
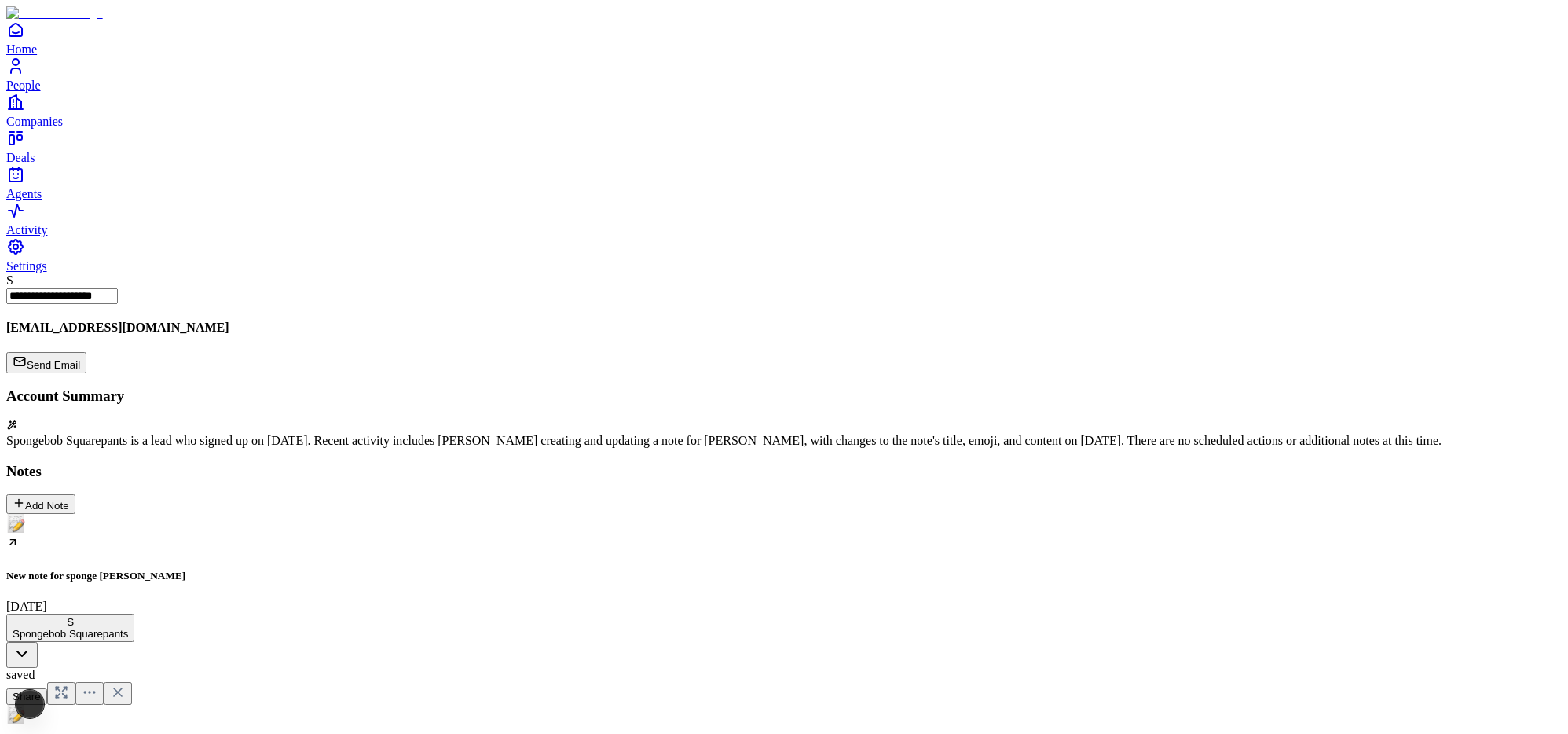
scroll to position [0, 8]
click at [128, 513] on div "New note for sponge [PERSON_NAME] [DATE]" at bounding box center [784, 563] width 1556 height 99
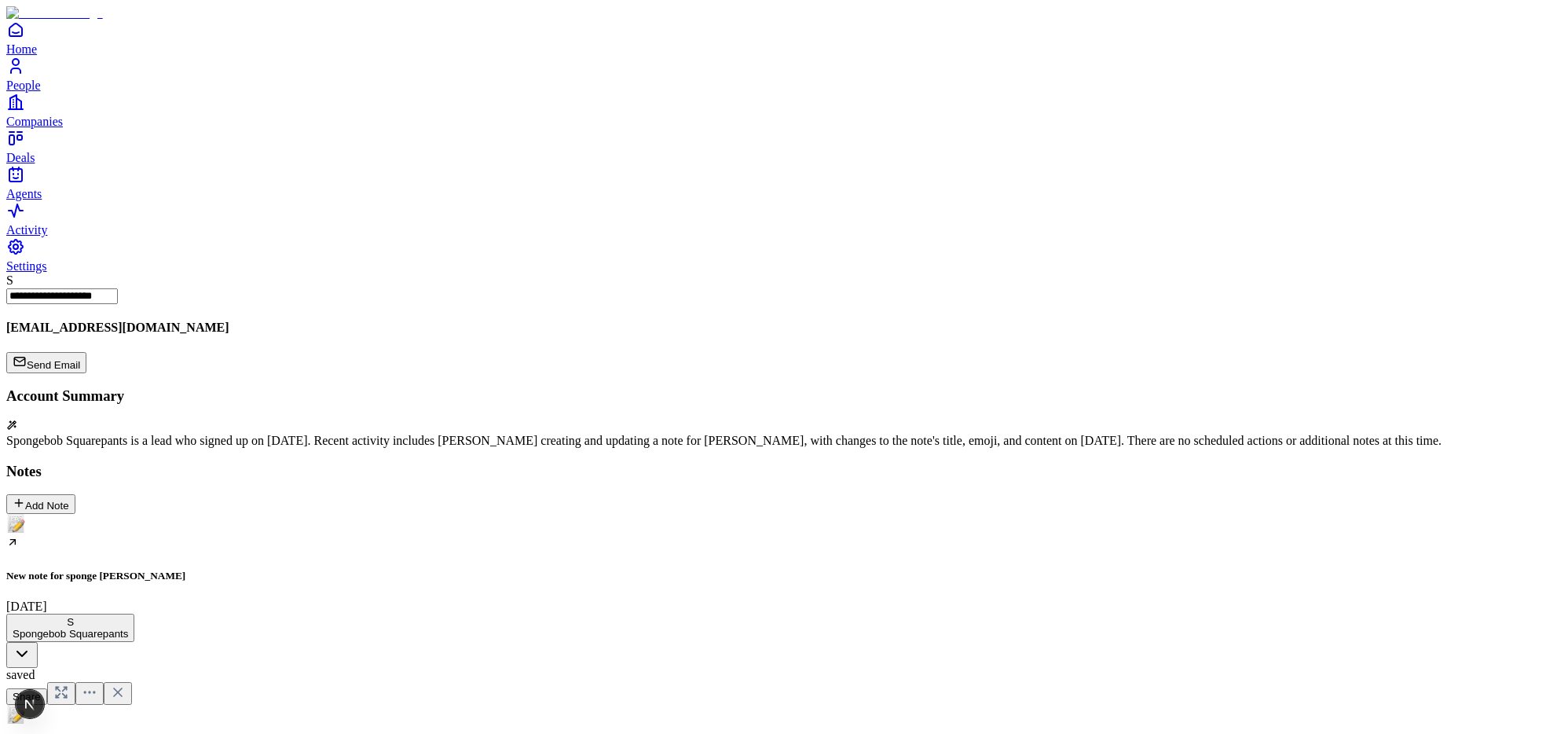
scroll to position [228, 0]
click at [188, 513] on div "New note for sponge [PERSON_NAME] [DATE]" at bounding box center [784, 563] width 1556 height 99
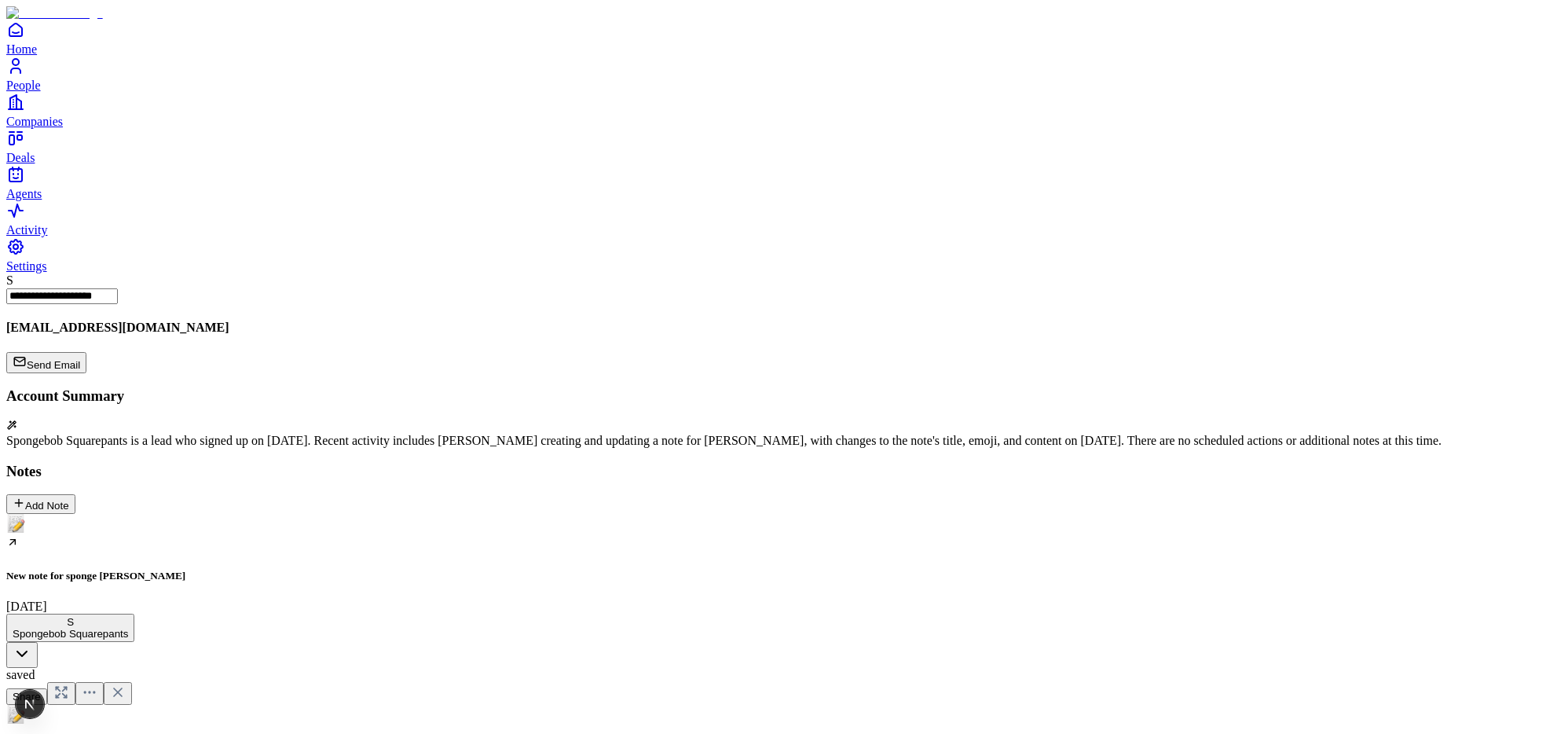
click at [183, 513] on div "New note for sponge [PERSON_NAME] [DATE]" at bounding box center [784, 563] width 1556 height 99
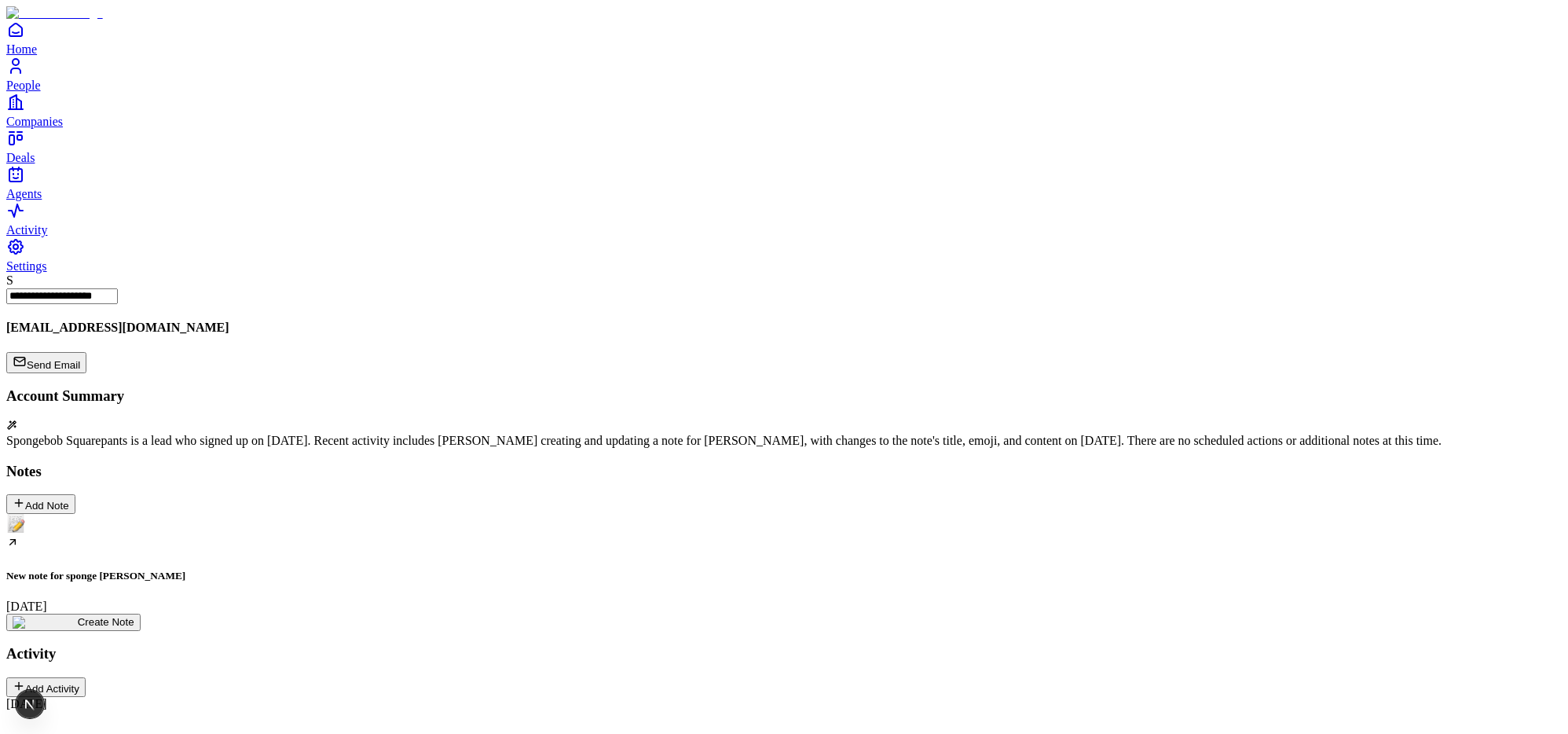
click at [134, 513] on div "New note for sponge [PERSON_NAME] [DATE]" at bounding box center [784, 563] width 1556 height 99
click at [180, 513] on div "New note for sponge [PERSON_NAME] [DATE]" at bounding box center [784, 563] width 1556 height 99
